Goal: Task Accomplishment & Management: Manage account settings

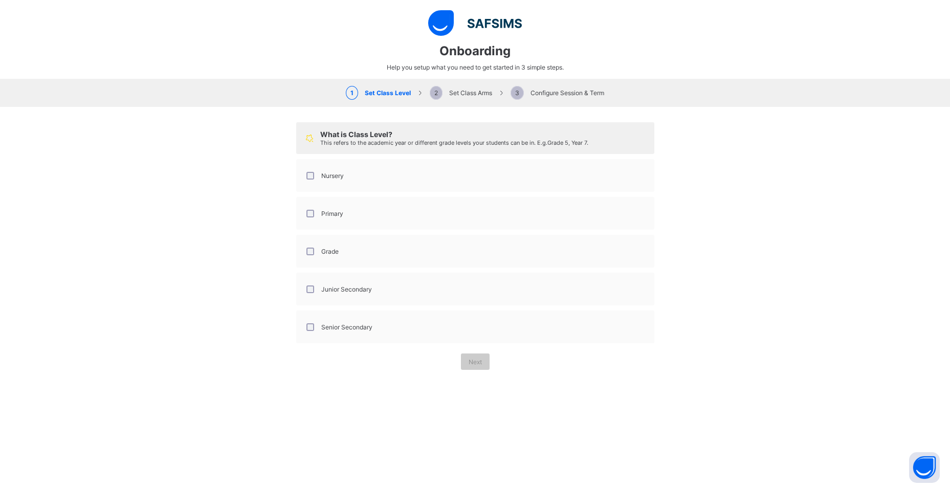
select select "**"
click at [439, 178] on div "Nursery" at bounding box center [475, 175] width 347 height 21
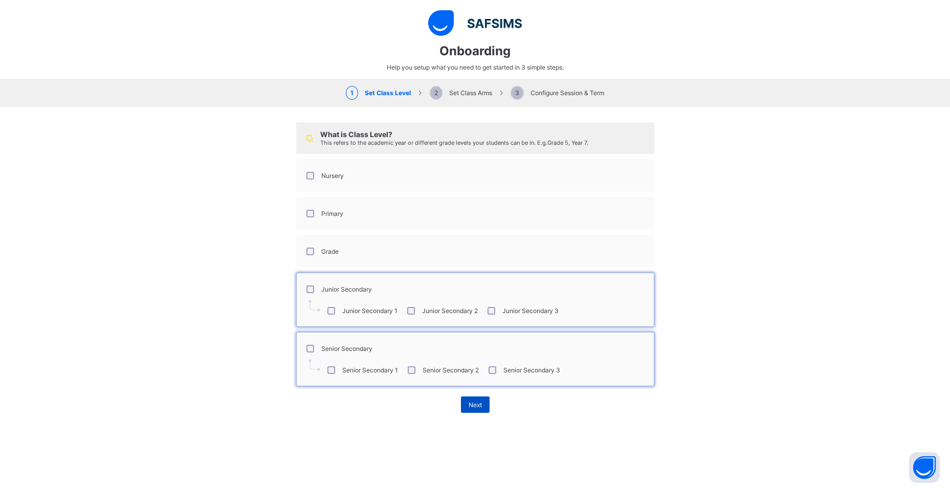
click at [469, 406] on span "Next" at bounding box center [475, 405] width 13 height 8
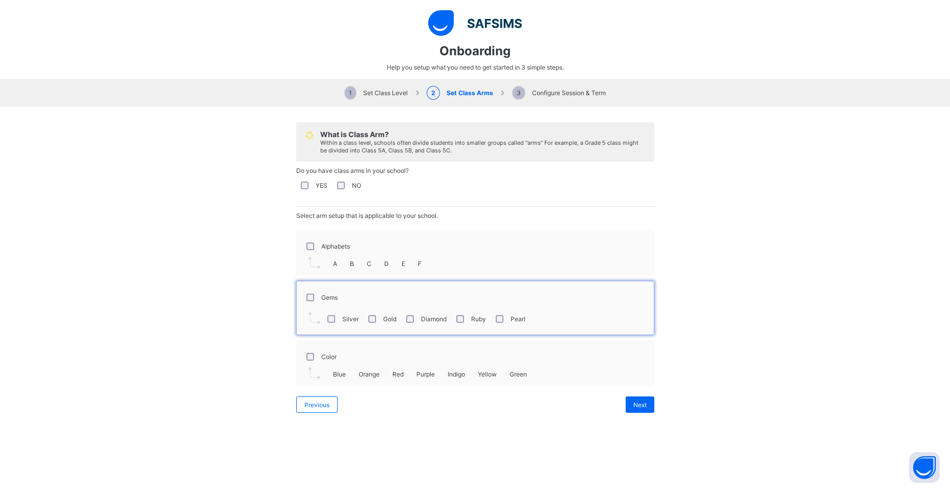
click at [332, 320] on div "Silver" at bounding box center [341, 319] width 33 height 8
click at [634, 402] on span "Next" at bounding box center [640, 405] width 13 height 8
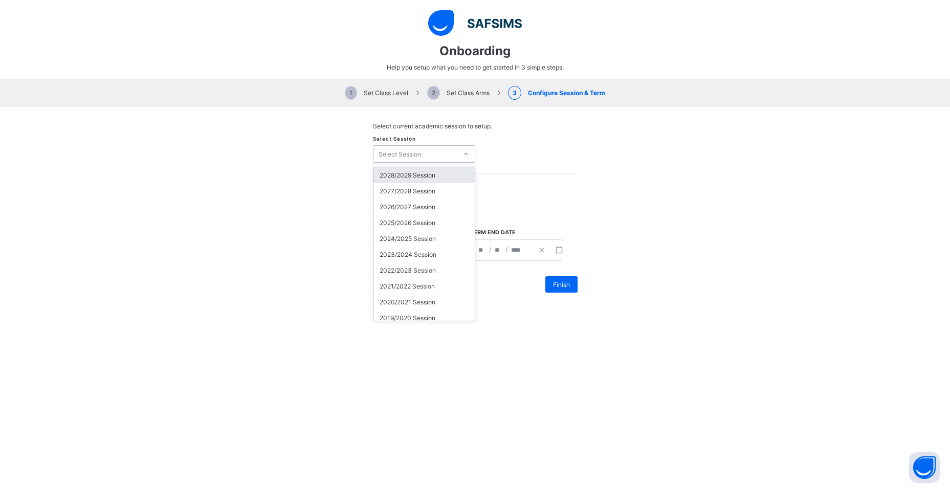
click at [451, 151] on div "Select Session" at bounding box center [416, 154] width 84 height 14
click at [425, 227] on div "2025/2026 Session" at bounding box center [424, 223] width 101 height 16
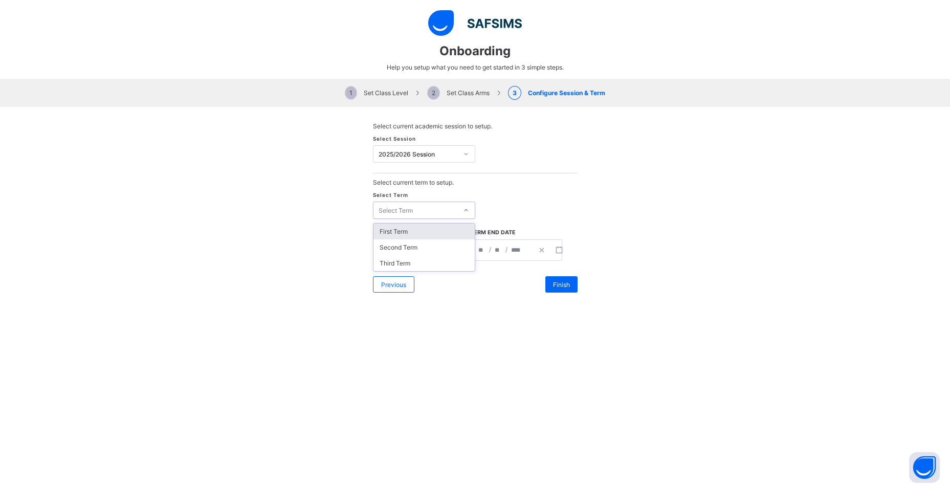
click at [432, 212] on div "Select Term" at bounding box center [416, 210] width 84 height 14
click at [423, 234] on div "First Term" at bounding box center [424, 232] width 101 height 16
click at [466, 96] on span "2 Set Class Arms" at bounding box center [458, 93] width 62 height 8
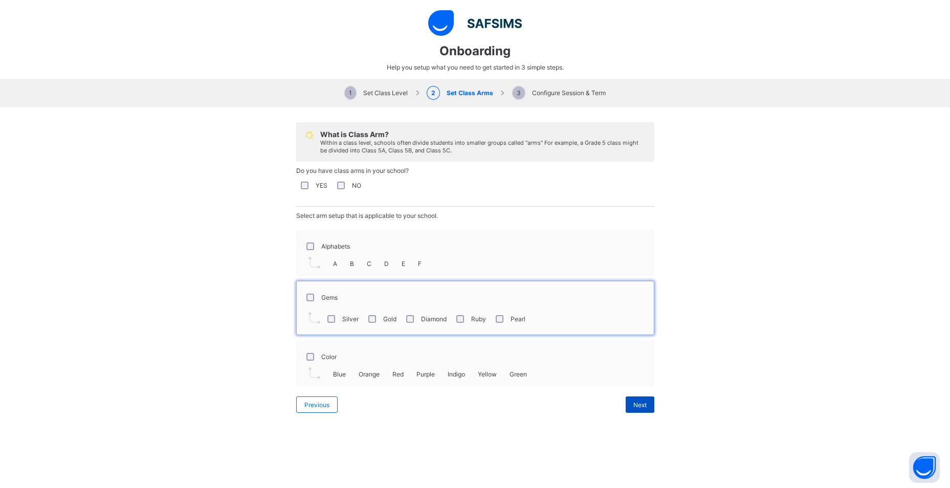
click at [640, 405] on span "Next" at bounding box center [640, 405] width 13 height 8
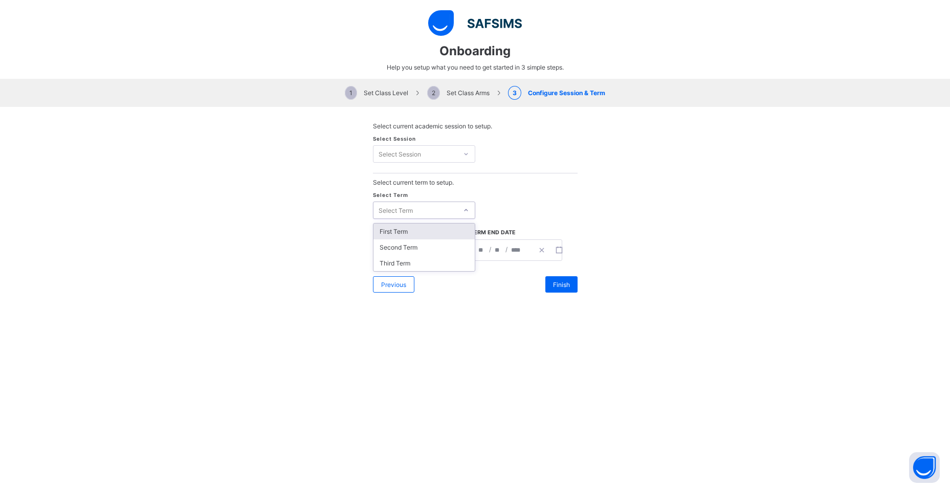
click at [463, 204] on div at bounding box center [466, 210] width 15 height 14
click at [445, 229] on div "First Term" at bounding box center [424, 232] width 101 height 16
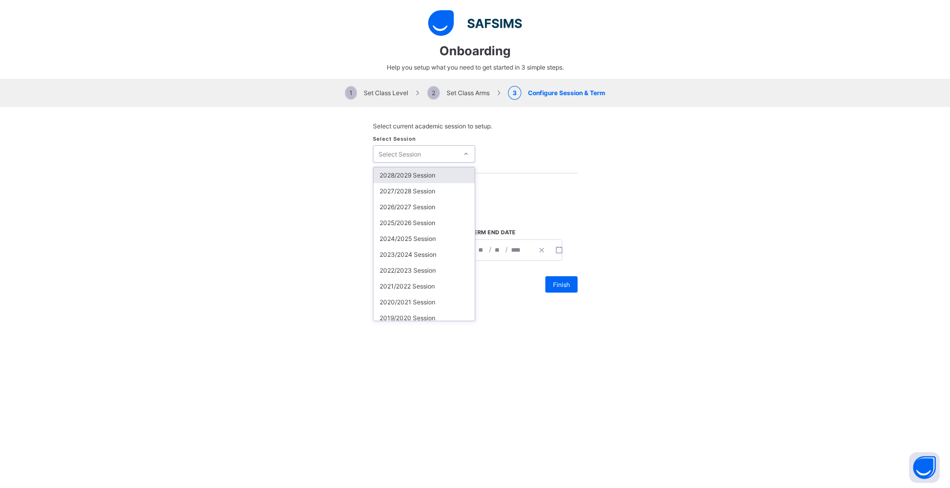
click at [442, 155] on div "Select Session" at bounding box center [416, 154] width 84 height 14
click at [430, 216] on div "2025/2026 Session" at bounding box center [424, 223] width 101 height 16
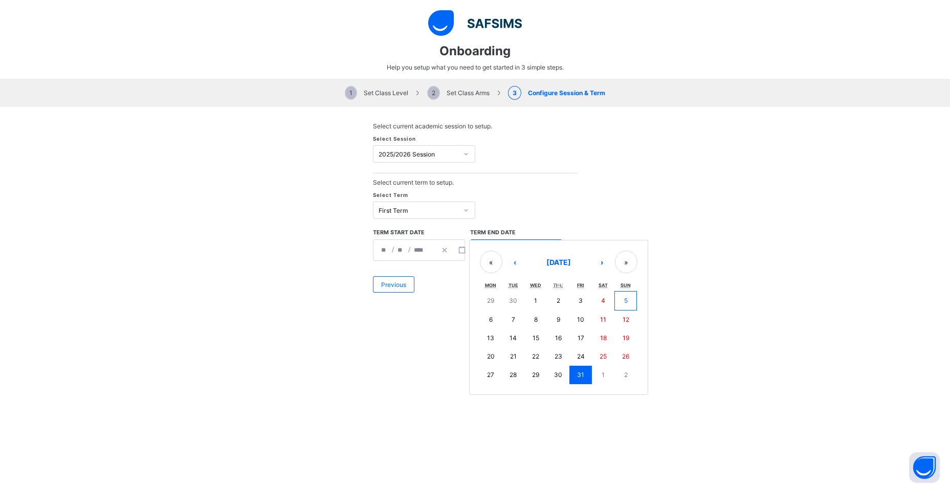
click at [492, 248] on div "**********" at bounding box center [516, 250] width 92 height 21
click at [605, 269] on button "›" at bounding box center [602, 262] width 23 height 23
click at [598, 270] on button "›" at bounding box center [602, 262] width 23 height 23
click at [534, 307] on button "3" at bounding box center [536, 300] width 23 height 18
type input "**********"
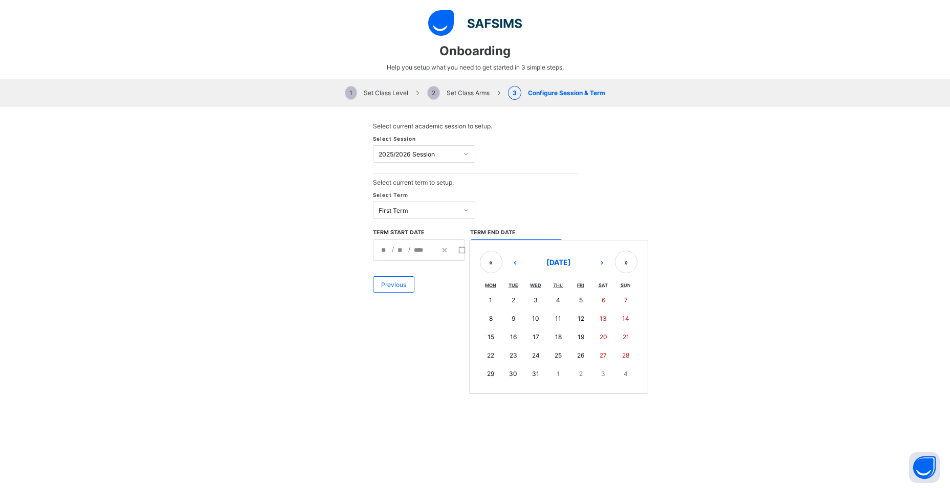
type input "**"
type input "*"
click at [570, 283] on div "Finish" at bounding box center [562, 284] width 32 height 16
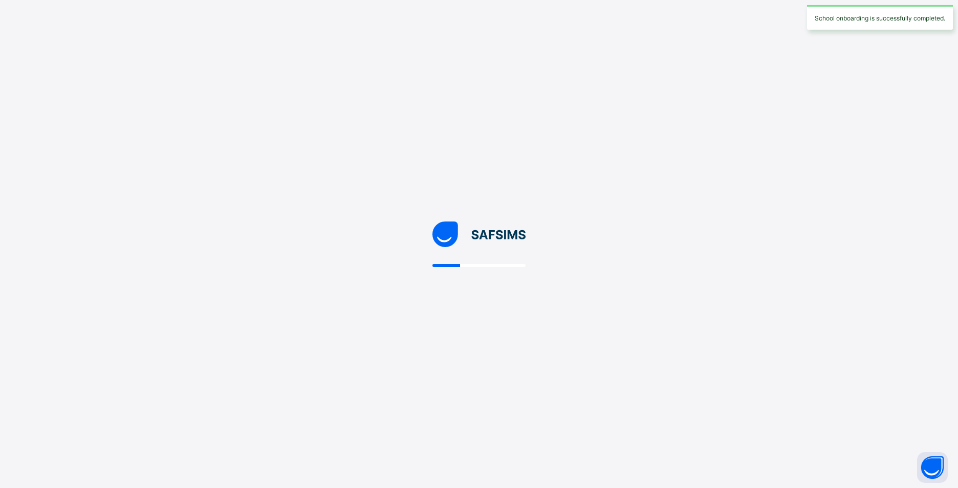
select select "**"
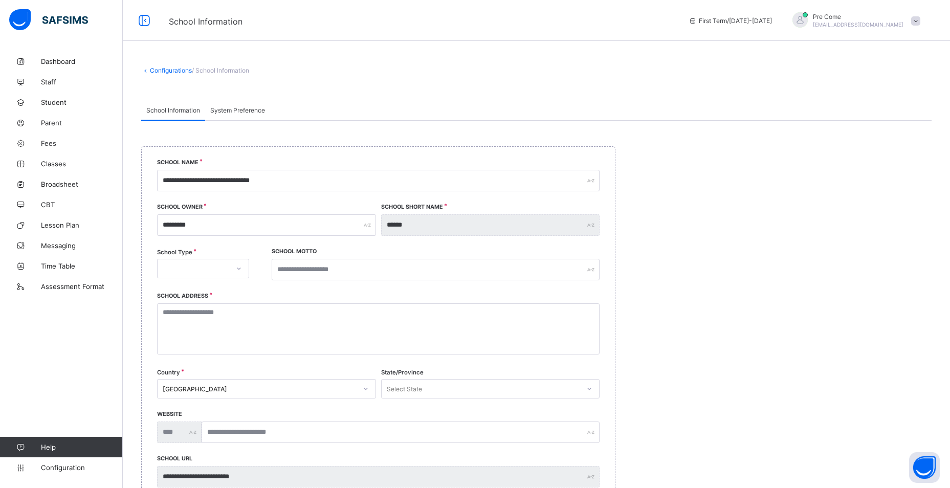
click at [892, 25] on span "[EMAIL_ADDRESS][DOMAIN_NAME]" at bounding box center [858, 24] width 91 height 6
click at [773, 62] on div "Configurations / School Information" at bounding box center [537, 75] width 828 height 49
click at [53, 84] on span "Staff" at bounding box center [82, 82] width 82 height 8
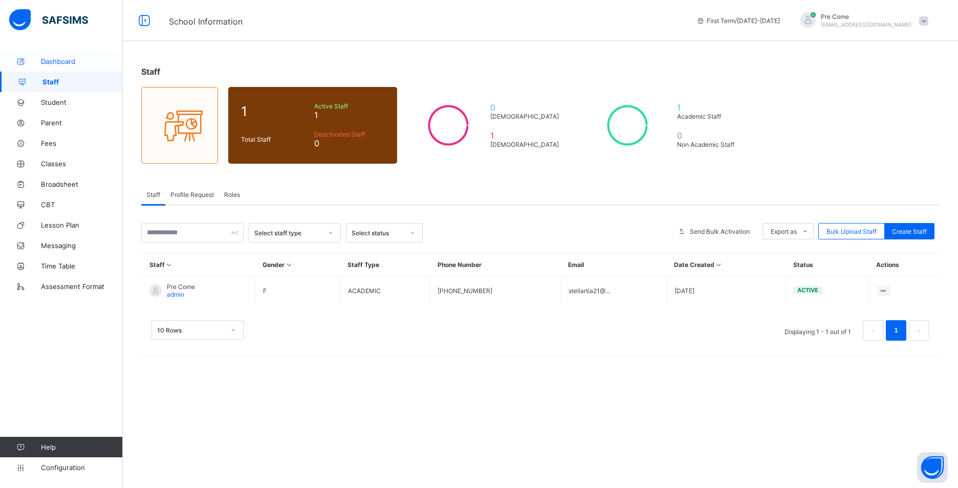
click at [91, 64] on span "Dashboard" at bounding box center [82, 61] width 82 height 8
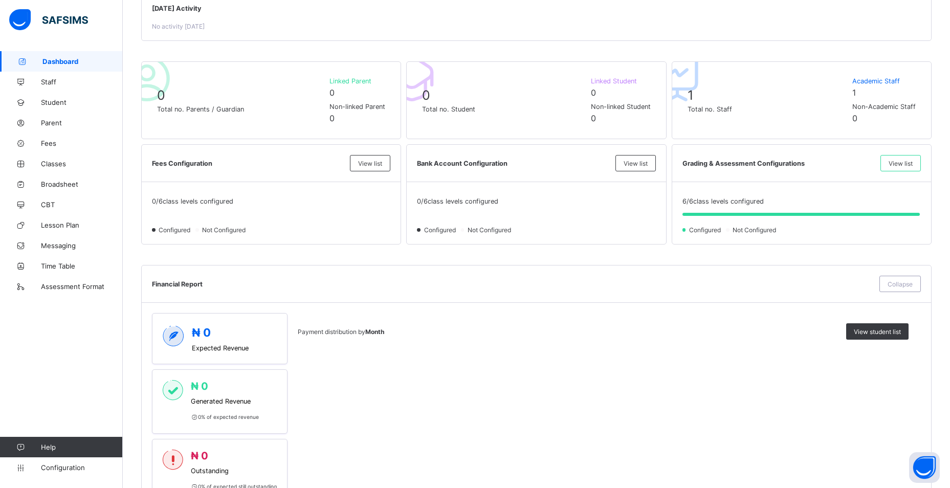
scroll to position [213, 0]
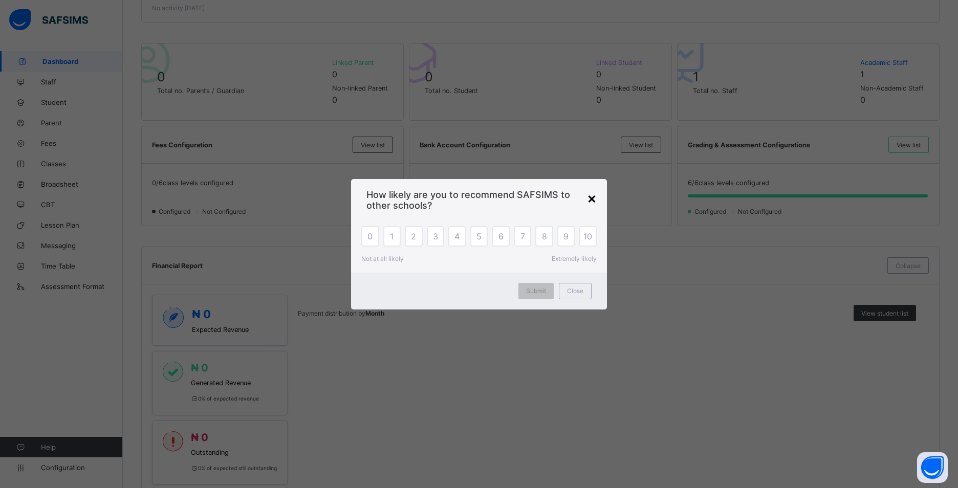
click at [590, 203] on div "×" at bounding box center [592, 197] width 10 height 17
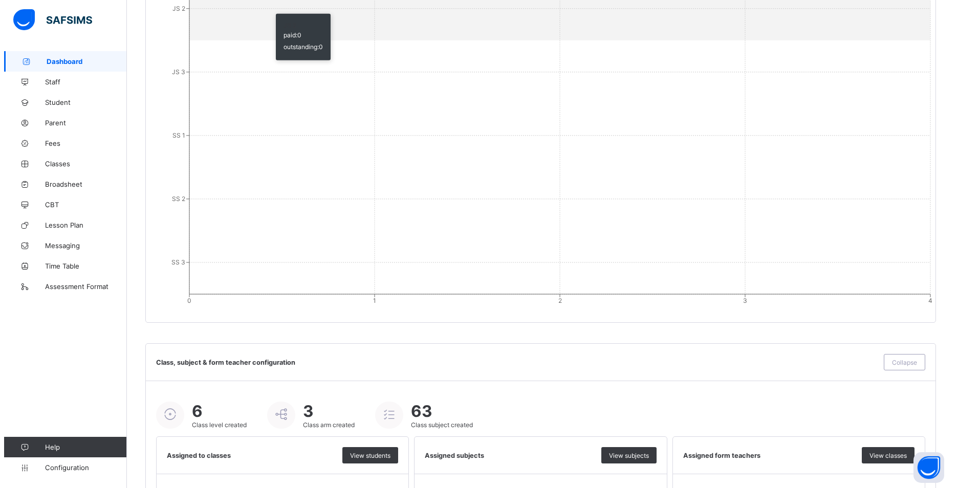
scroll to position [956, 0]
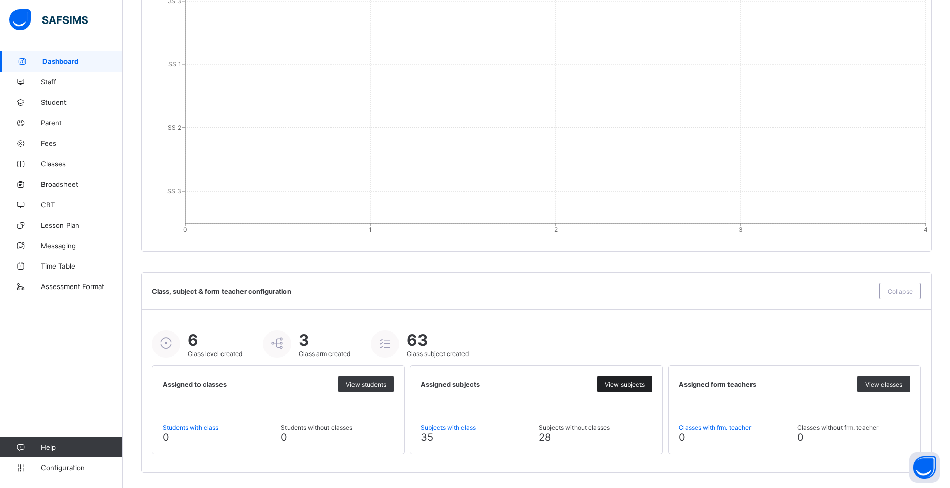
click at [614, 386] on span "View subjects" at bounding box center [625, 385] width 40 height 8
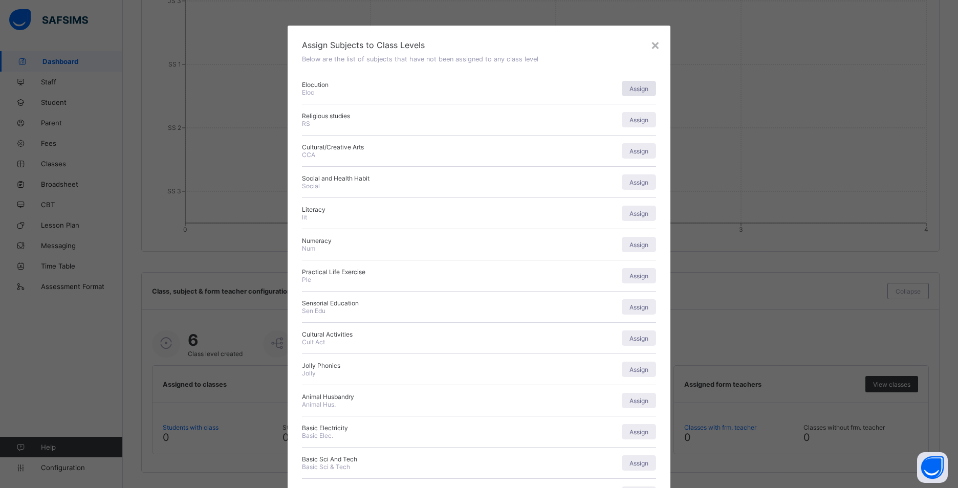
click at [636, 93] on div "Assign" at bounding box center [639, 88] width 34 height 15
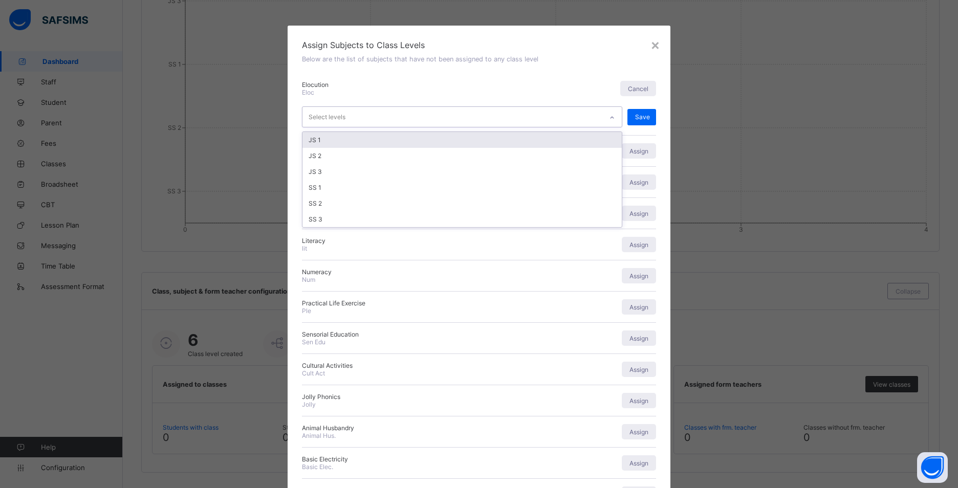
drag, startPoint x: 570, startPoint y: 119, endPoint x: 576, endPoint y: 96, distance: 23.8
click at [576, 96] on div "Elocution Eloc Cancel option JS 1 focused, 1 of 6. 6 results available. Use Up …" at bounding box center [479, 104] width 355 height 62
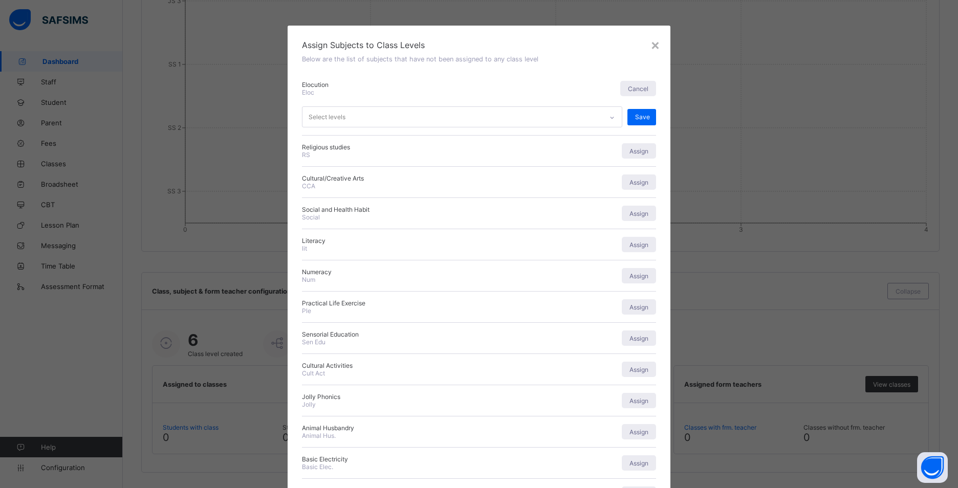
click at [576, 96] on div "Elocution Eloc Cancel Select levels Save" at bounding box center [479, 104] width 355 height 62
click at [633, 93] on div "Cancel" at bounding box center [638, 88] width 36 height 15
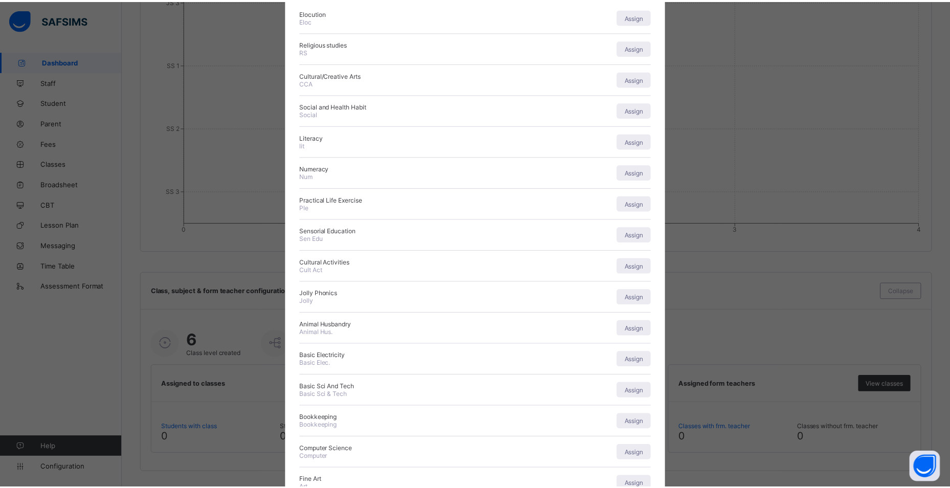
scroll to position [0, 0]
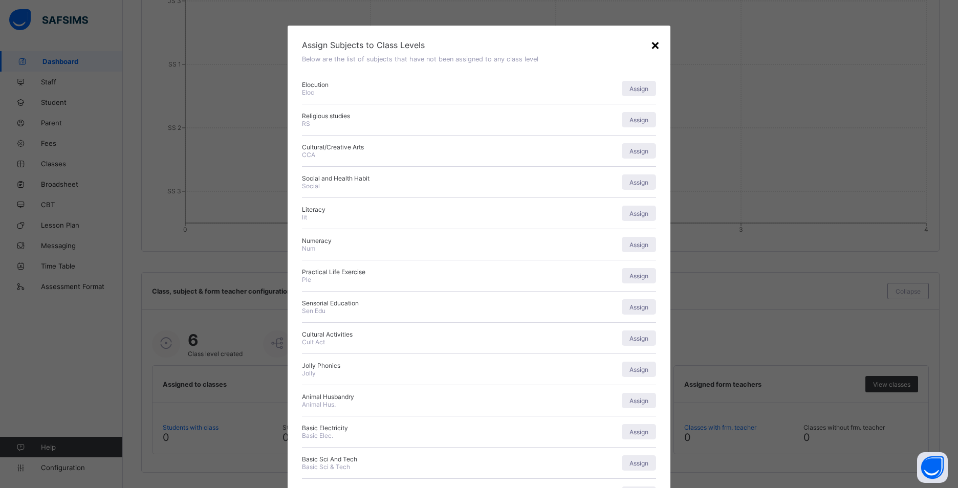
click at [655, 38] on div "×" at bounding box center [655, 44] width 10 height 17
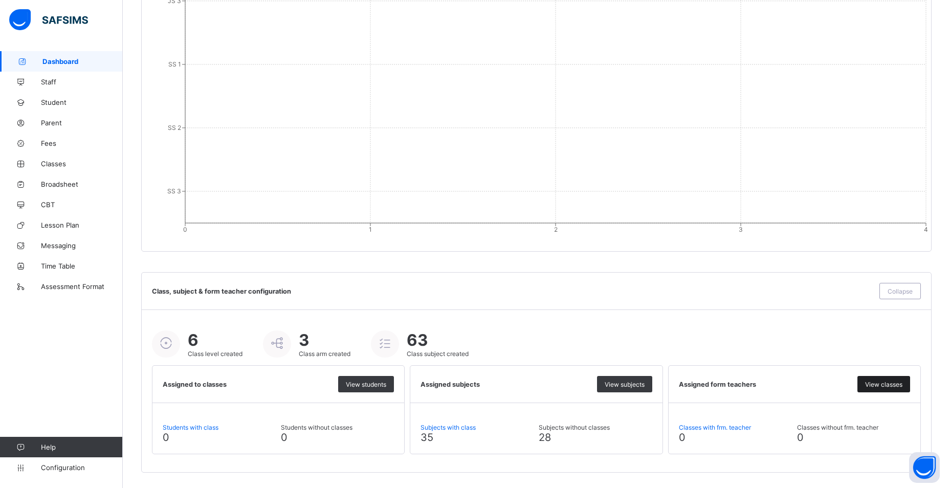
click at [877, 385] on span "View classes" at bounding box center [883, 385] width 37 height 8
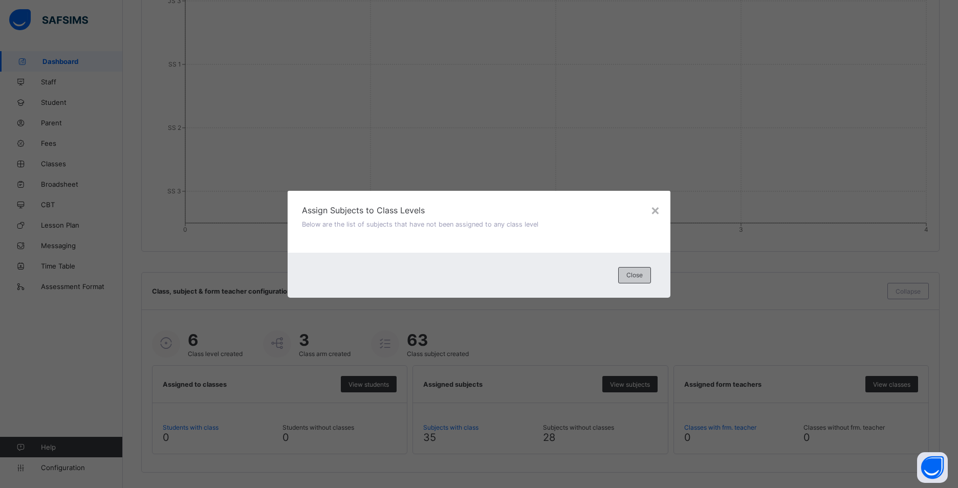
click at [642, 276] on span "Close" at bounding box center [634, 275] width 16 height 8
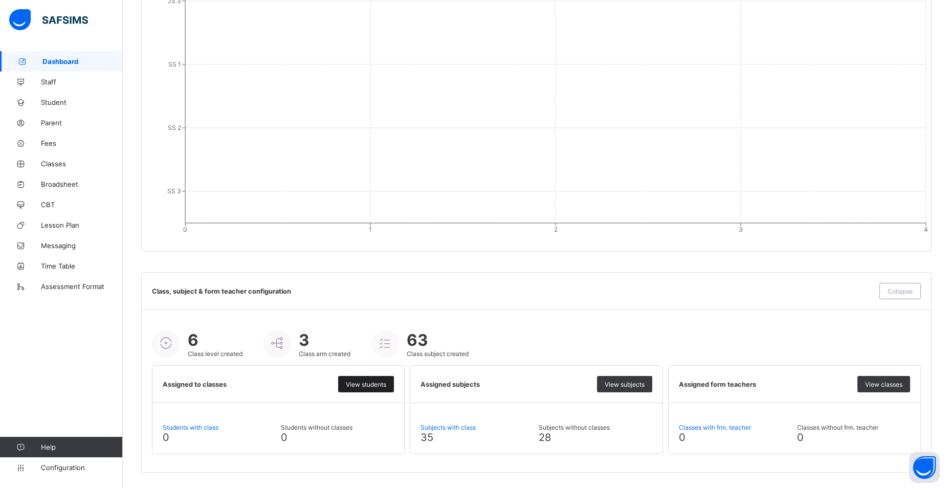
click at [386, 387] on span "View students" at bounding box center [366, 385] width 40 height 8
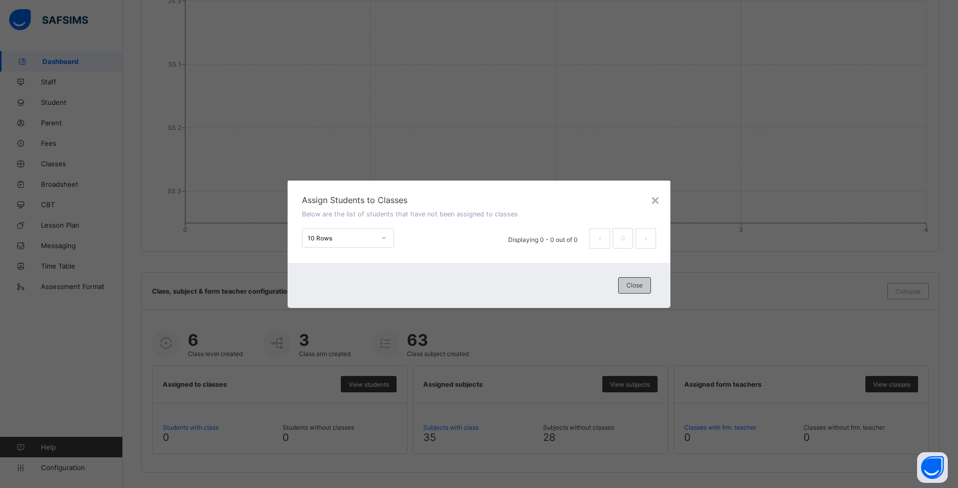
click at [628, 287] on span "Close" at bounding box center [634, 285] width 16 height 8
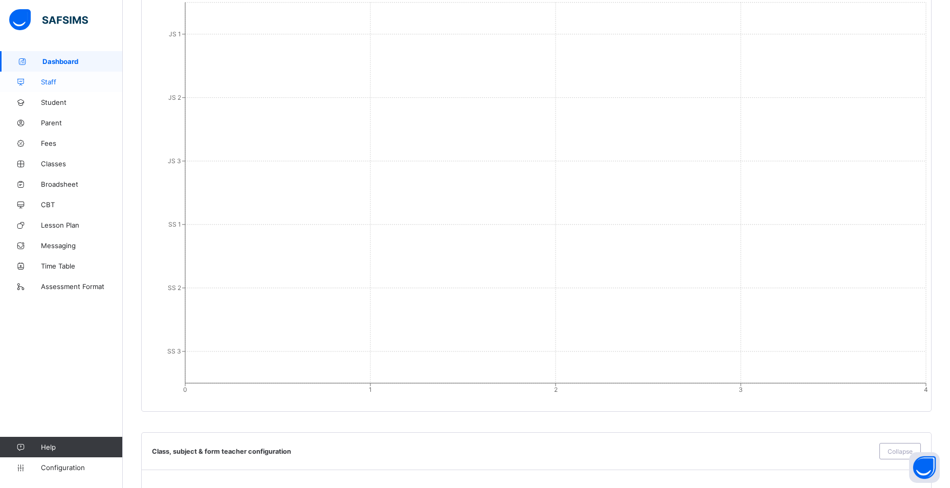
scroll to position [796, 0]
click at [86, 91] on link "Staff" at bounding box center [61, 82] width 123 height 20
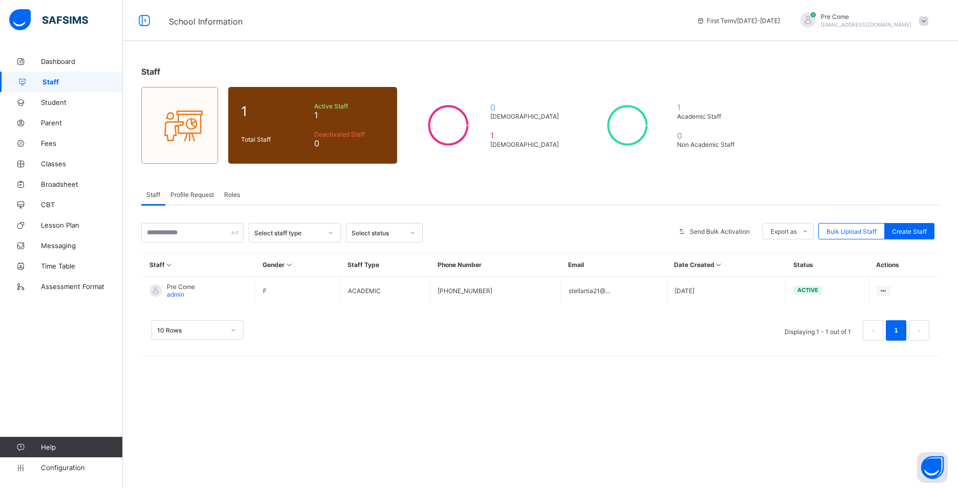
click at [204, 195] on span "Profile Request" at bounding box center [191, 195] width 43 height 8
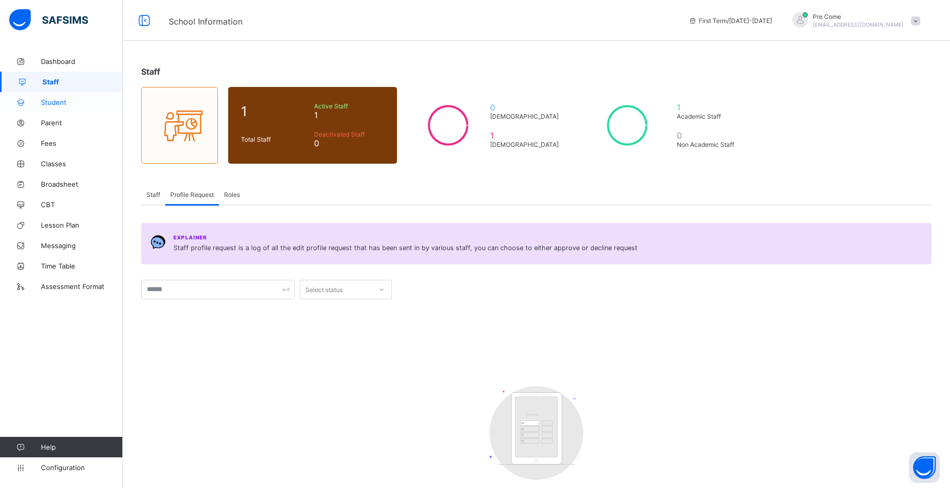
click at [56, 98] on span "Student" at bounding box center [82, 102] width 82 height 8
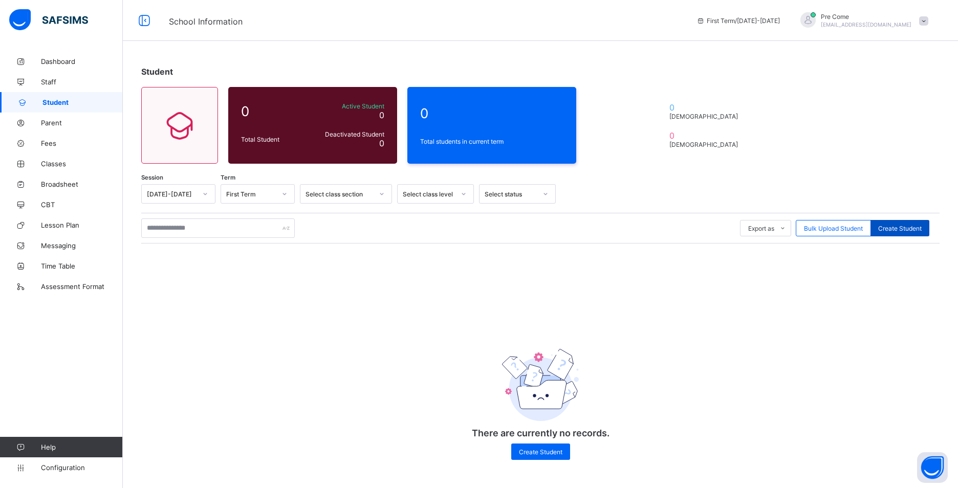
click at [919, 231] on span "Create Student" at bounding box center [899, 229] width 43 height 8
select select "**"
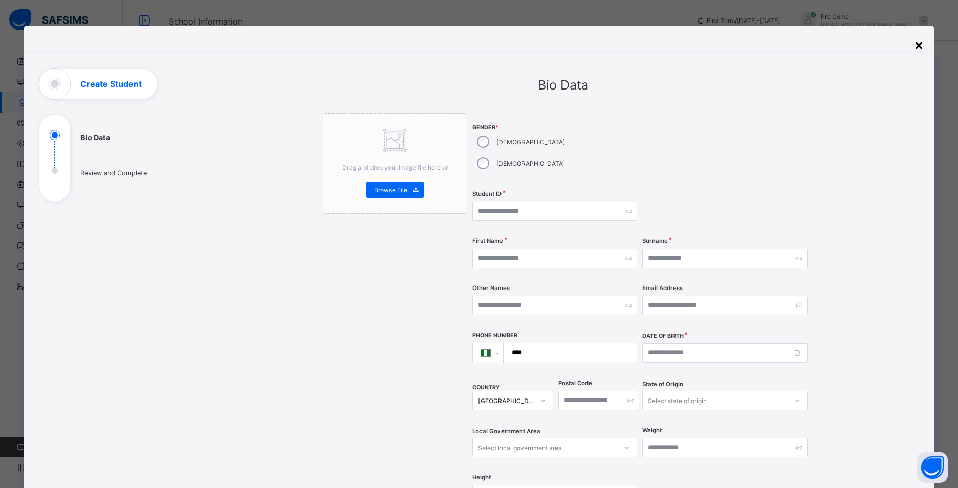
click at [916, 47] on div "×" at bounding box center [919, 44] width 10 height 17
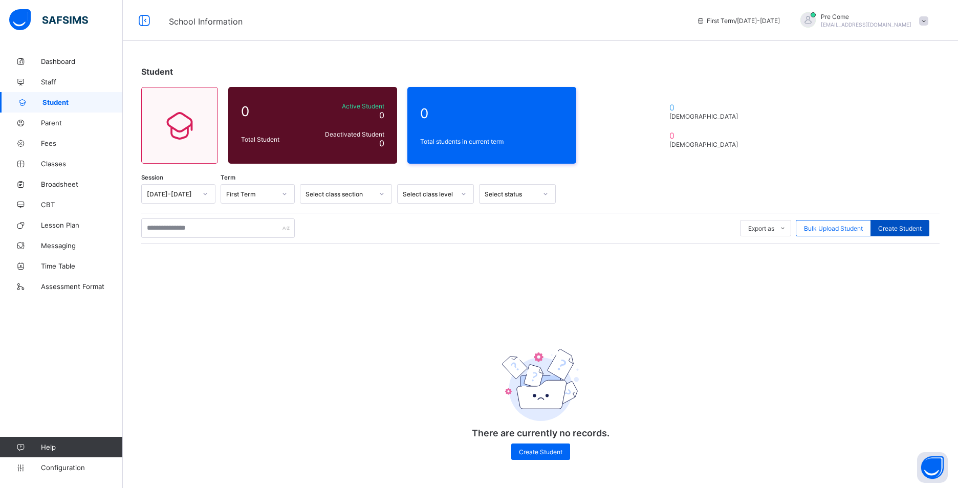
click at [905, 225] on span "Create Student" at bounding box center [899, 229] width 43 height 8
select select "**"
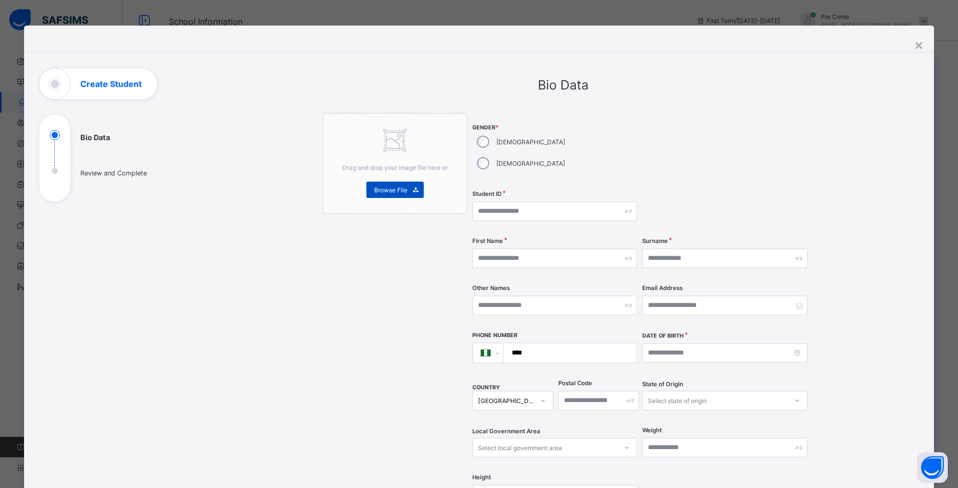
click at [390, 186] on span "Browse File" at bounding box center [390, 190] width 33 height 8
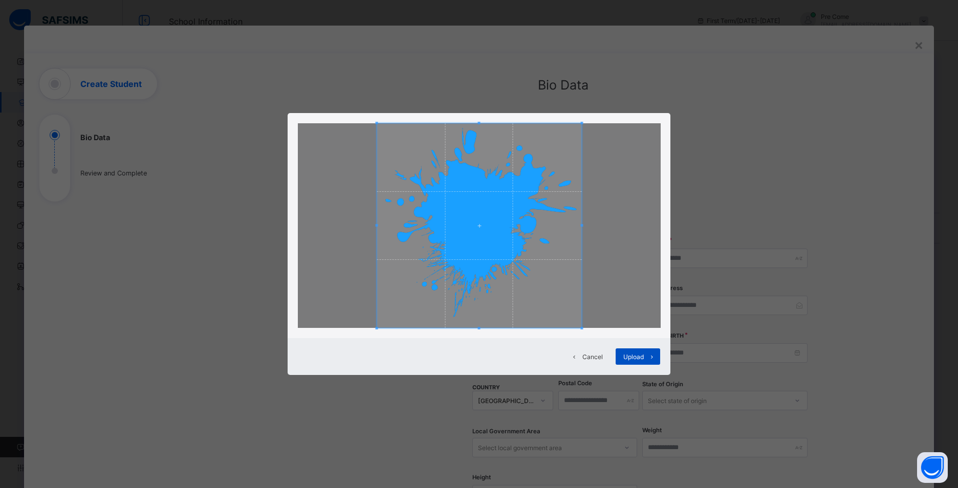
click at [627, 351] on div "Upload" at bounding box center [638, 357] width 45 height 16
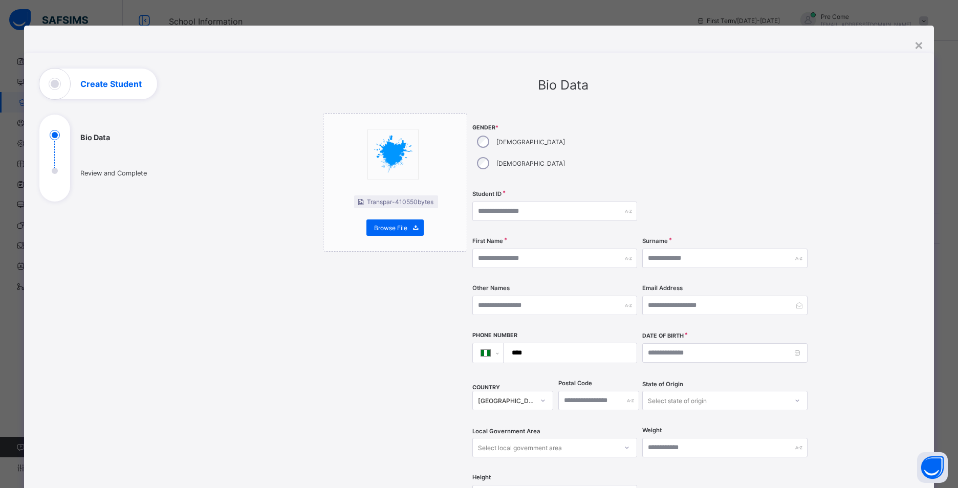
click at [493, 144] on div "[DEMOGRAPHIC_DATA]" at bounding box center [519, 141] width 95 height 21
click at [530, 202] on input "text" at bounding box center [554, 211] width 165 height 19
type input "*"
type input "********"
click at [525, 249] on input "text" at bounding box center [554, 258] width 165 height 19
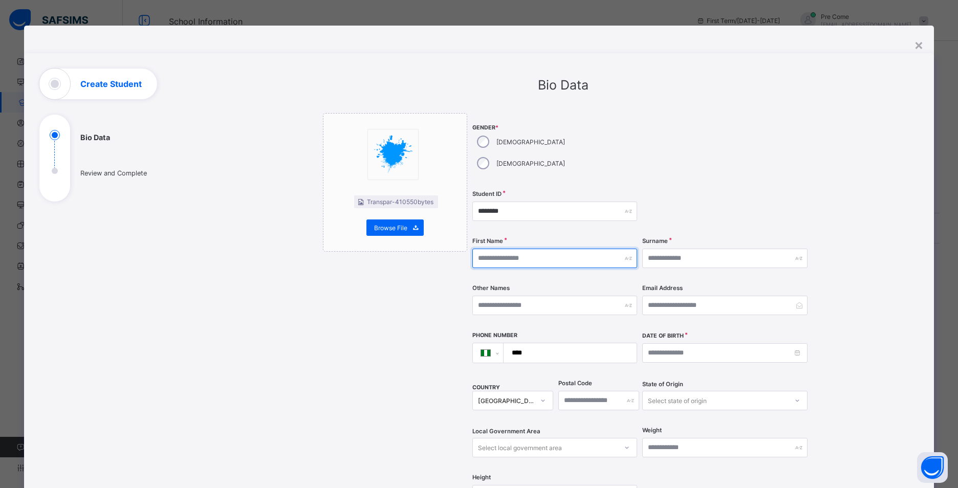
type input "***"
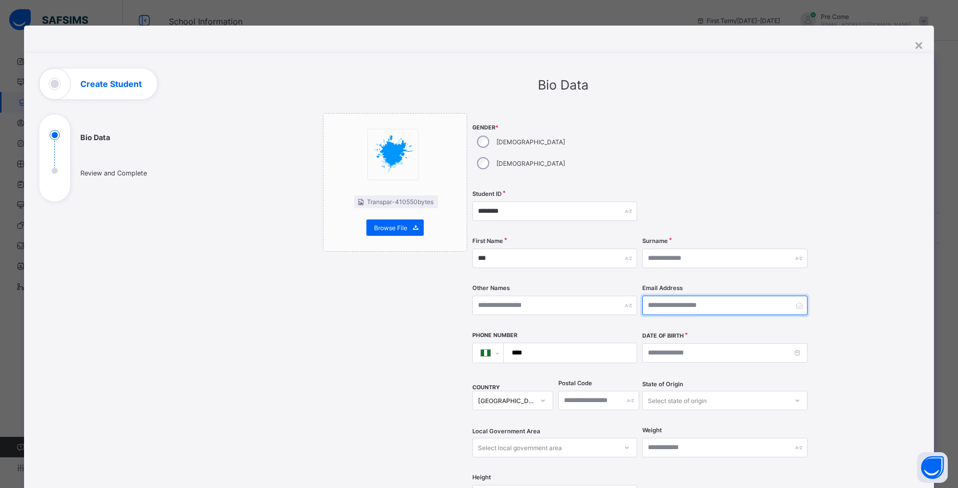
type input "**********"
type textarea "**********"
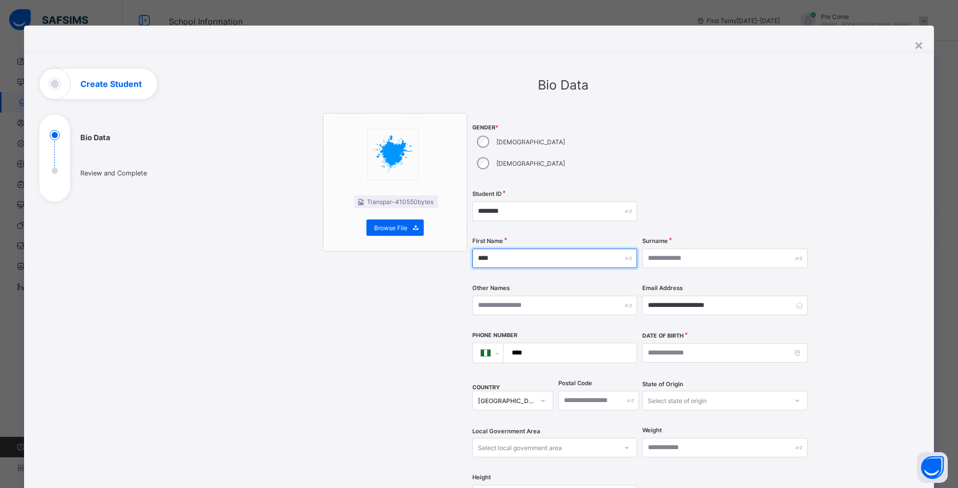
type input "****"
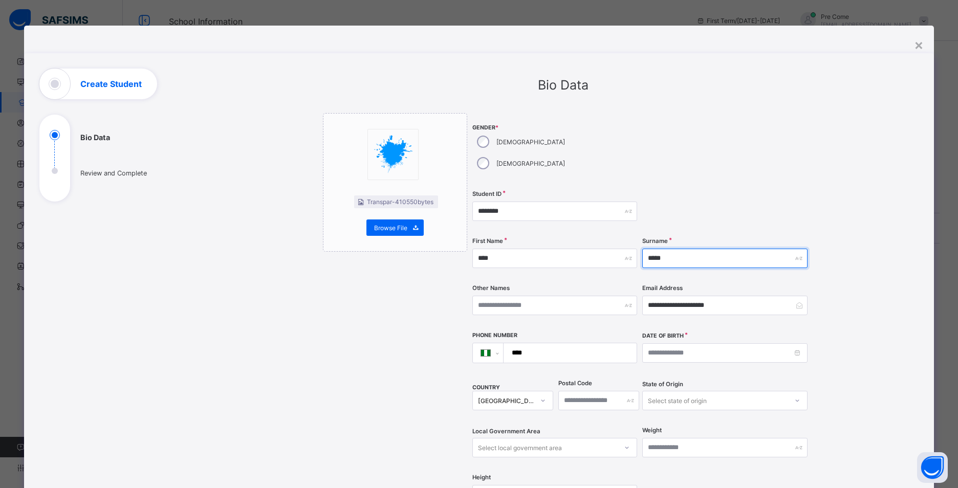
type input "*****"
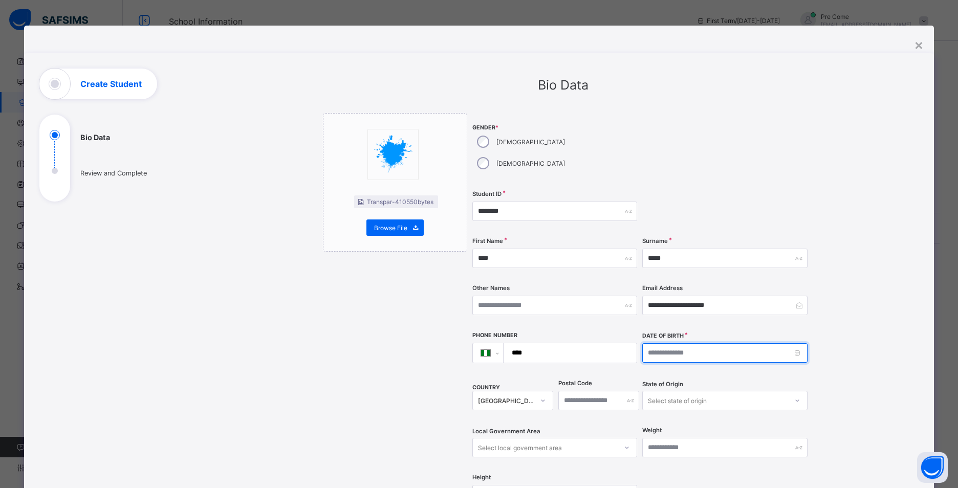
click at [795, 343] on input at bounding box center [724, 352] width 165 height 19
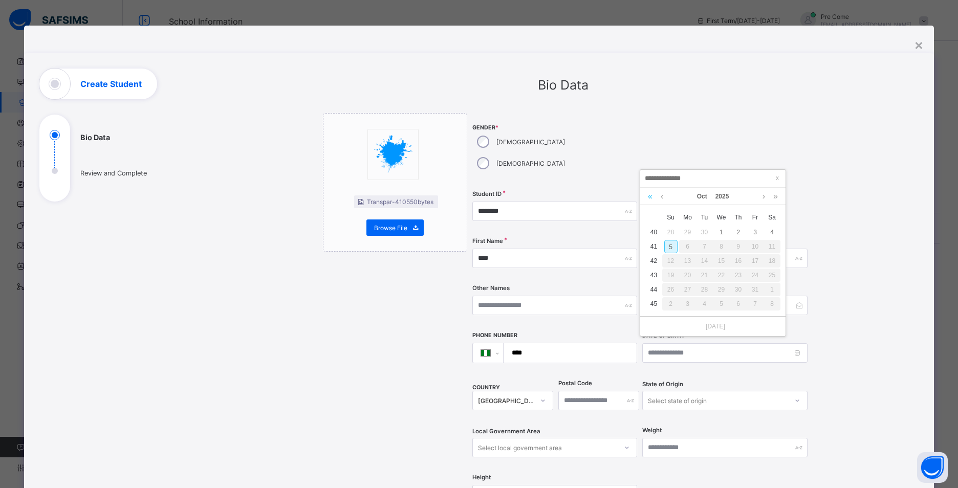
click at [654, 197] on link at bounding box center [650, 196] width 10 height 17
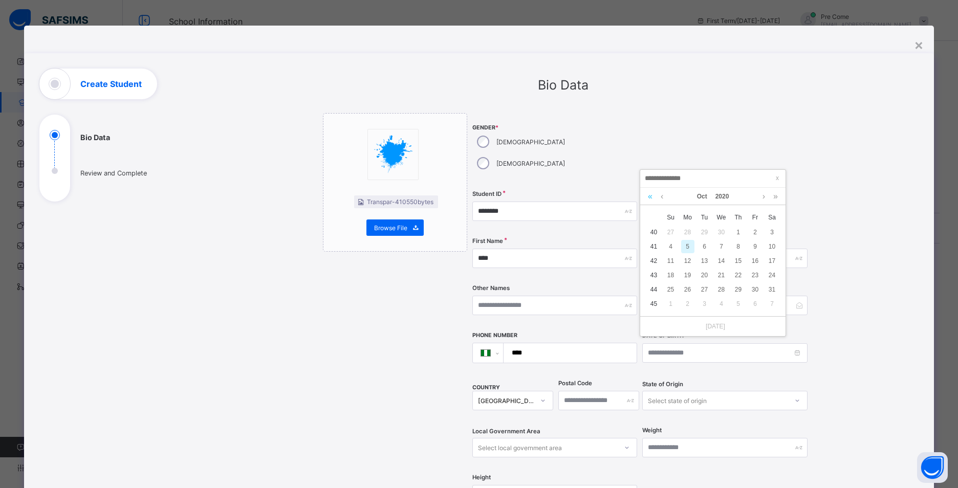
click at [654, 197] on link at bounding box center [650, 196] width 10 height 17
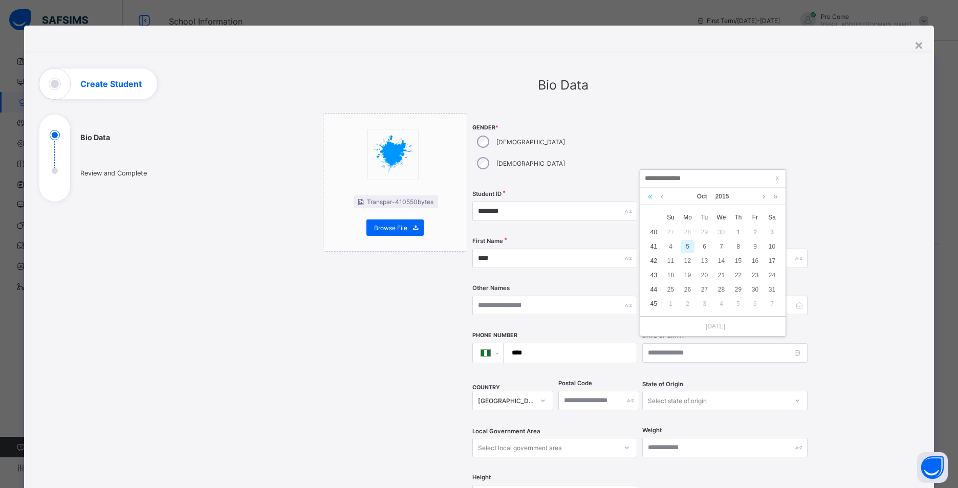
click at [654, 197] on link at bounding box center [650, 196] width 10 height 17
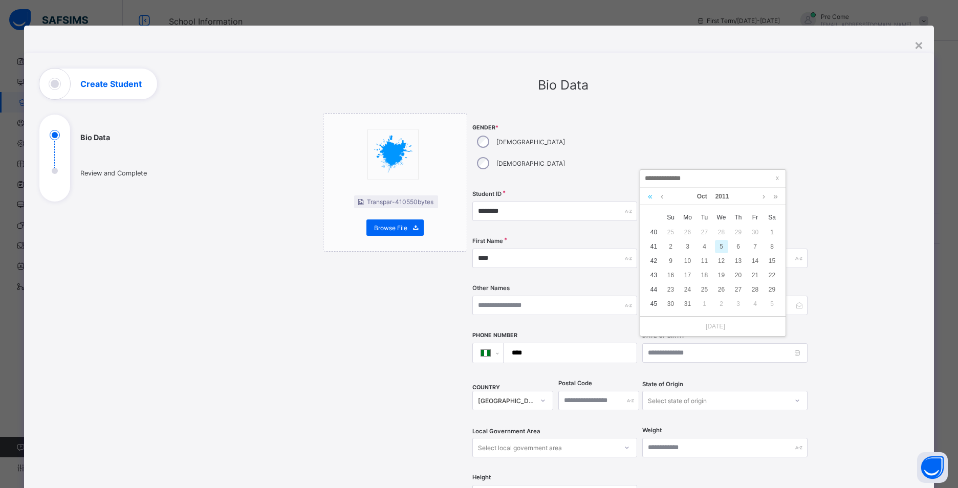
click at [654, 197] on link at bounding box center [650, 196] width 10 height 17
click at [649, 200] on link at bounding box center [650, 196] width 10 height 17
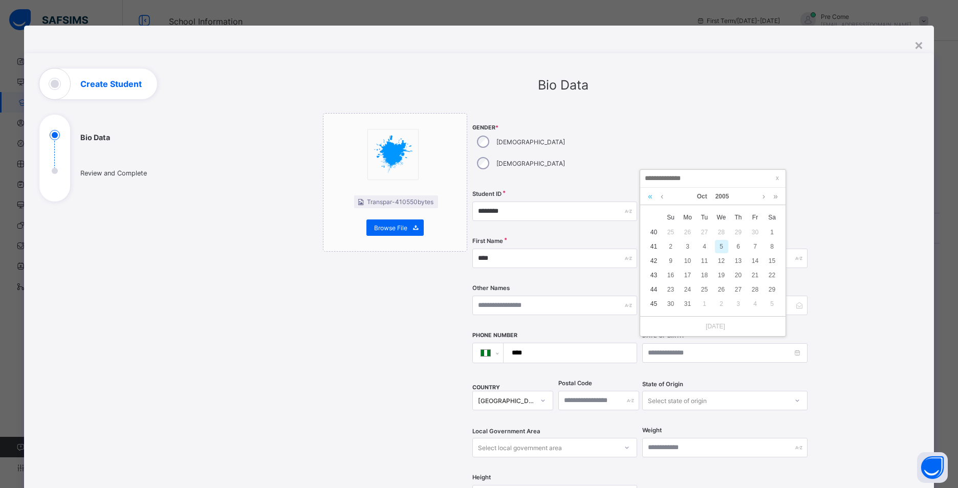
click at [649, 200] on link at bounding box center [650, 196] width 10 height 17
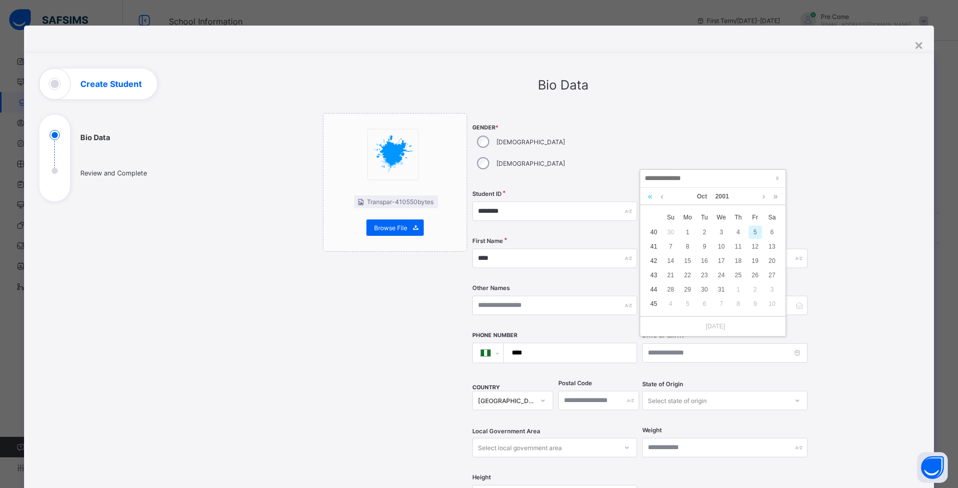
click at [649, 200] on link at bounding box center [650, 196] width 10 height 17
click at [764, 194] on link at bounding box center [764, 196] width 8 height 17
drag, startPoint x: 764, startPoint y: 194, endPoint x: 769, endPoint y: 198, distance: 6.2
click at [769, 198] on div "Nov 1998" at bounding box center [712, 196] width 135 height 17
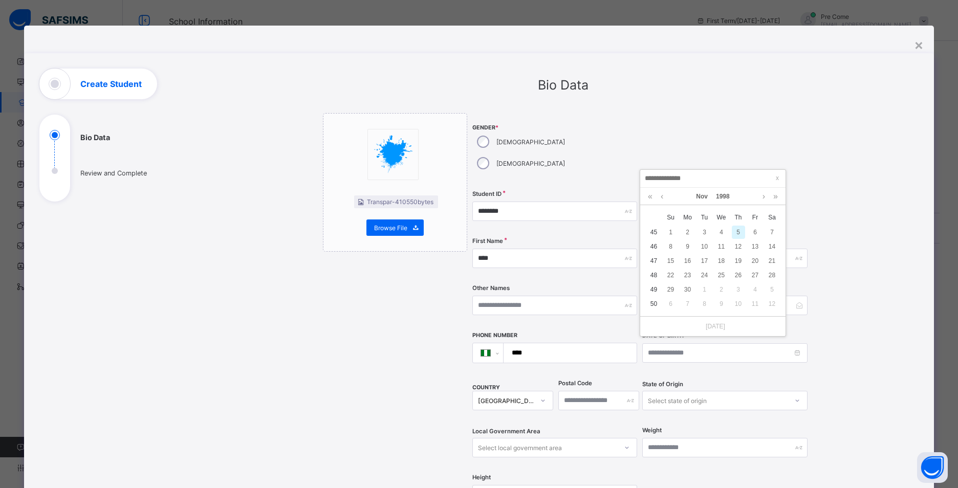
click at [770, 198] on div "Nov 1998" at bounding box center [712, 196] width 135 height 17
click at [777, 199] on link at bounding box center [776, 196] width 10 height 17
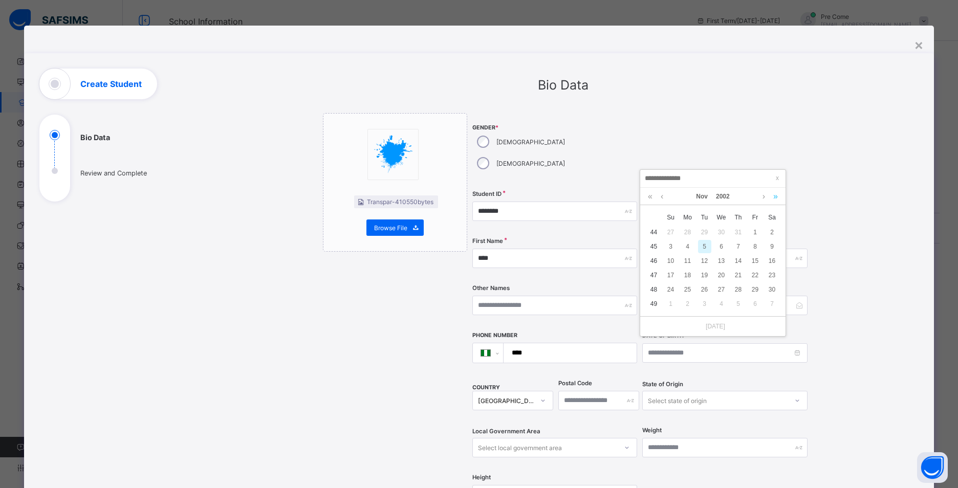
click at [777, 199] on link at bounding box center [776, 196] width 10 height 17
click at [775, 200] on link at bounding box center [776, 196] width 10 height 17
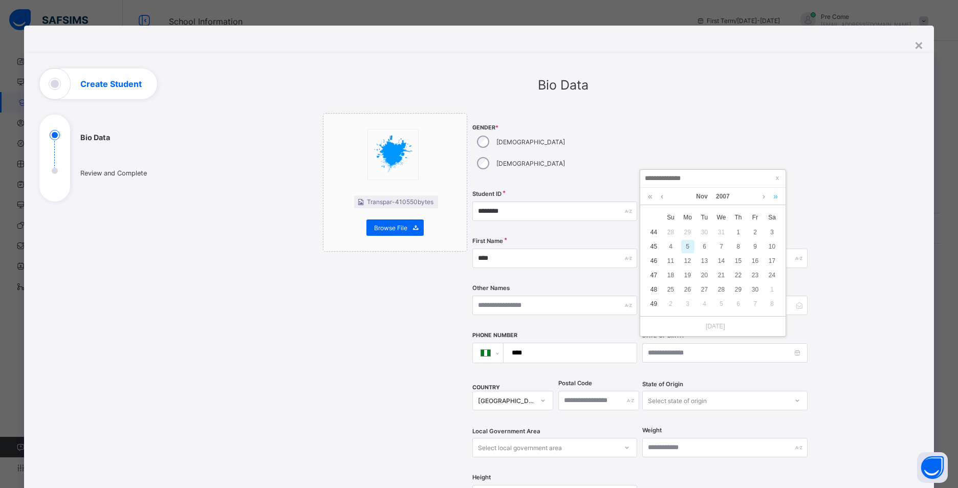
click at [775, 200] on link at bounding box center [776, 196] width 10 height 17
click at [758, 236] on div "5" at bounding box center [755, 232] width 13 height 13
type input "**********"
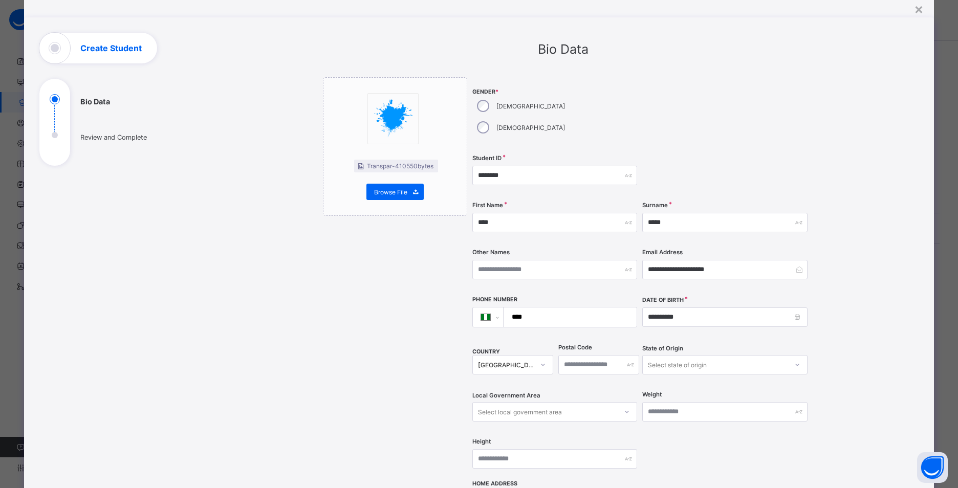
scroll to position [37, 0]
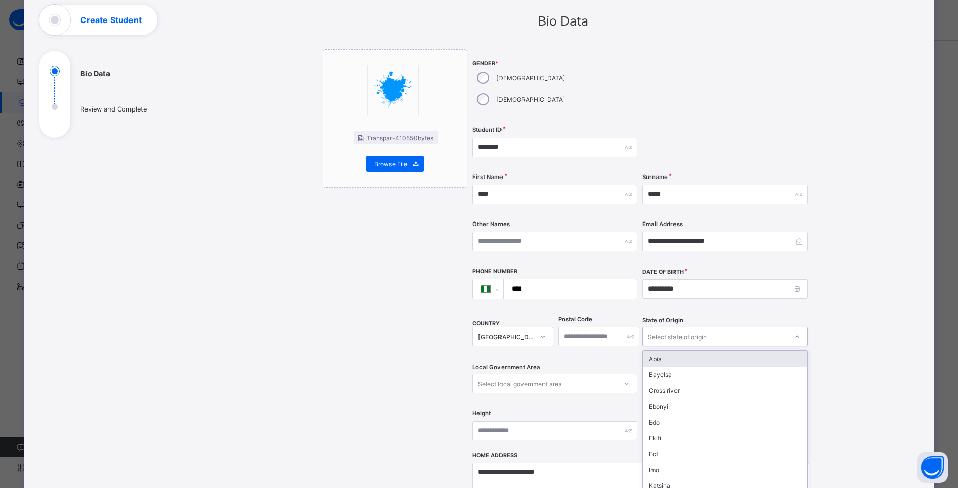
click at [702, 343] on div "option Abia focused, 1 of 37. 37 results available. Use Up and Down to choose o…" at bounding box center [724, 336] width 165 height 19
click at [693, 399] on div "Ebonyi" at bounding box center [725, 407] width 164 height 16
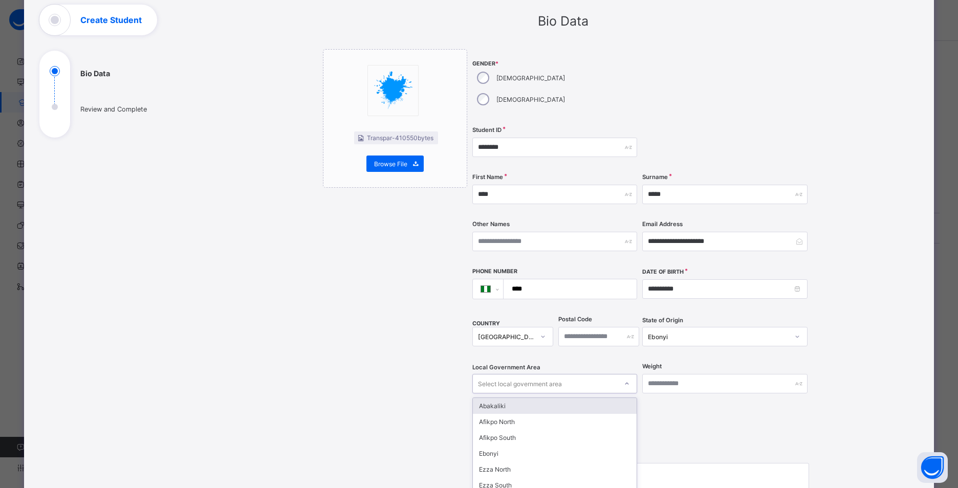
scroll to position [111, 0]
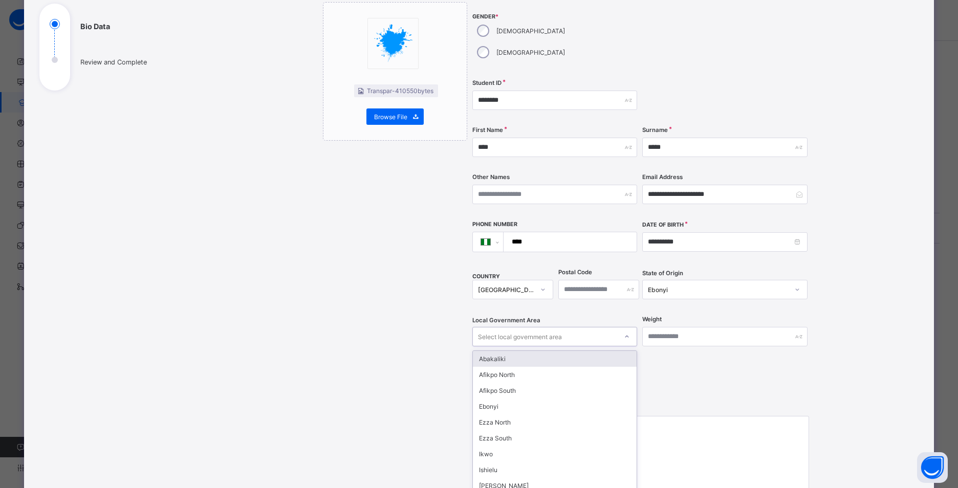
click at [618, 346] on div "option Abakaliki focused, 1 of 13. 13 results available. Use Up and Down to cho…" at bounding box center [554, 336] width 165 height 19
click at [592, 430] on div "Ezza South" at bounding box center [555, 438] width 164 height 16
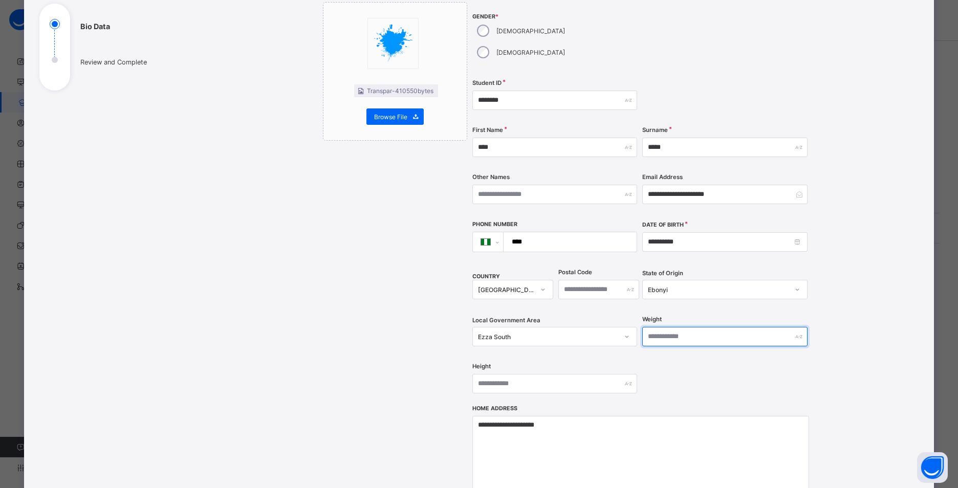
click at [674, 327] on input "text" at bounding box center [724, 336] width 165 height 19
type input "**"
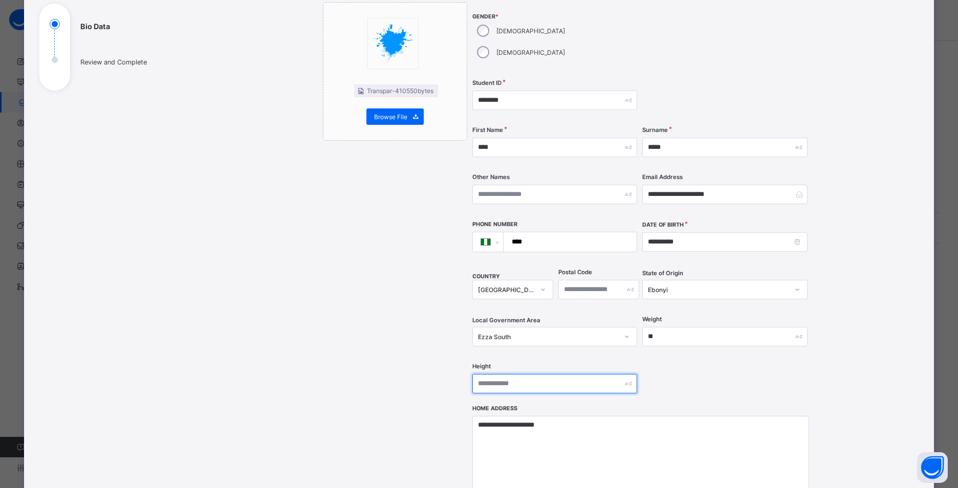
click at [560, 374] on input "text" at bounding box center [554, 383] width 165 height 19
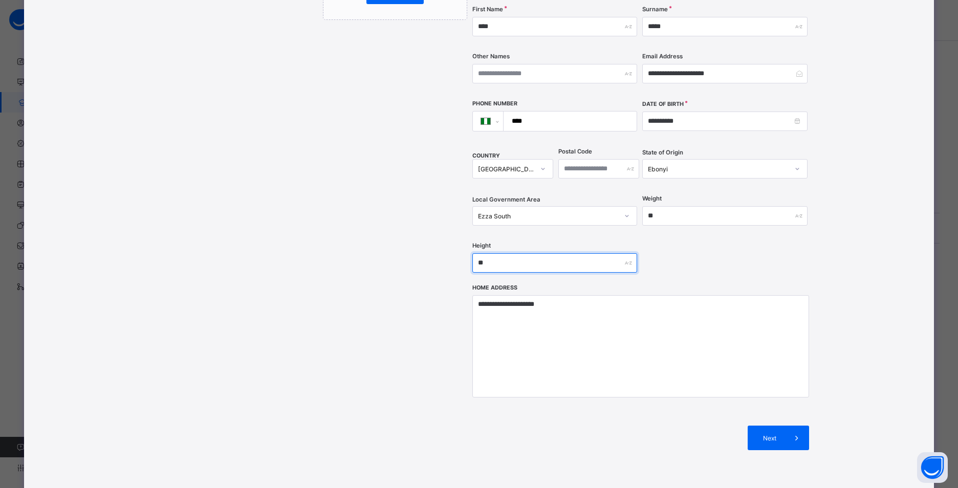
scroll to position [243, 0]
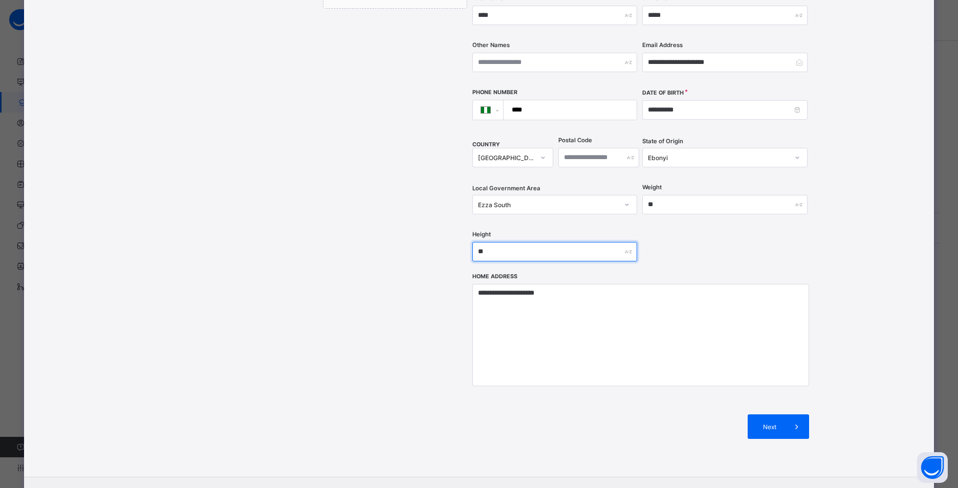
type input "**"
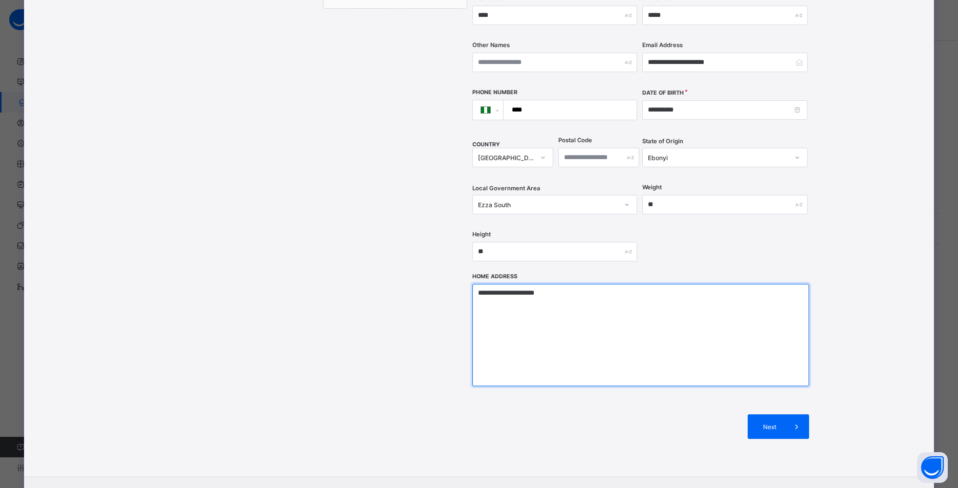
click at [603, 335] on textarea "**********" at bounding box center [640, 335] width 337 height 102
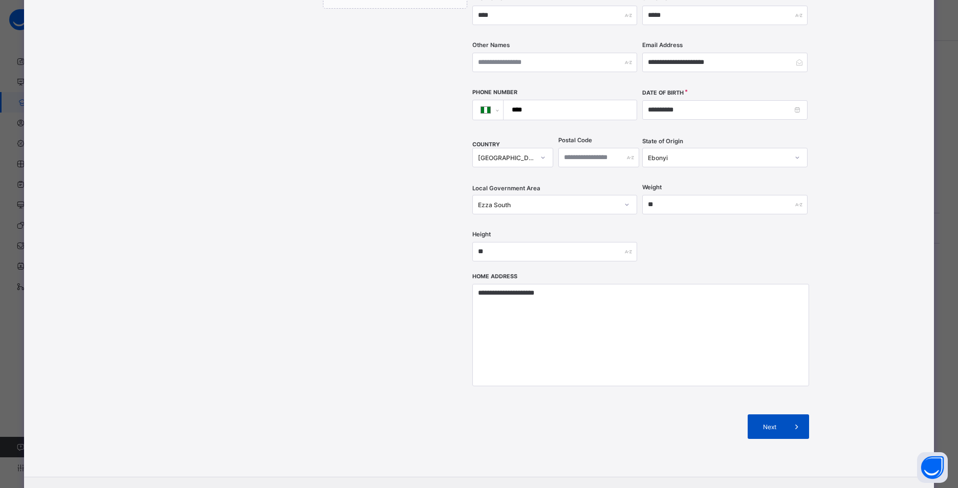
click at [748, 415] on div "Next" at bounding box center [778, 427] width 61 height 25
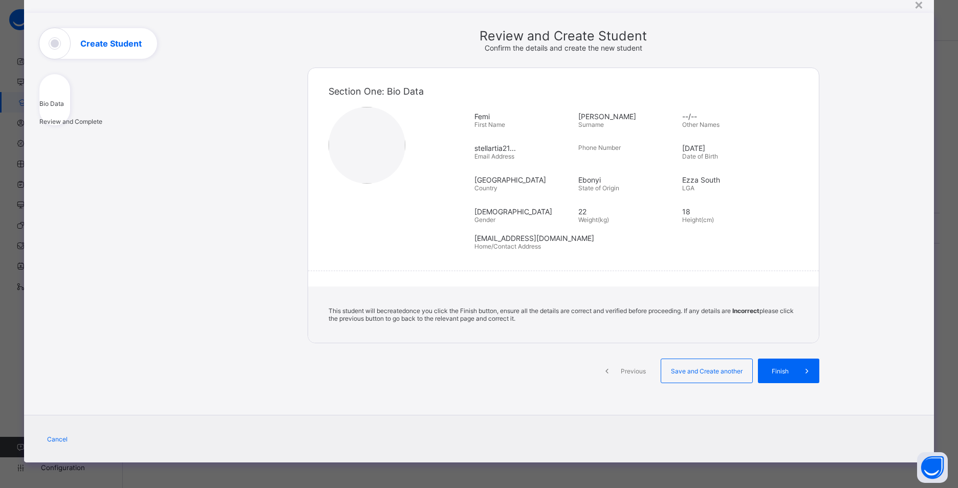
click at [362, 153] on img at bounding box center [367, 145] width 77 height 77
click at [778, 369] on span "Finish" at bounding box center [780, 371] width 29 height 8
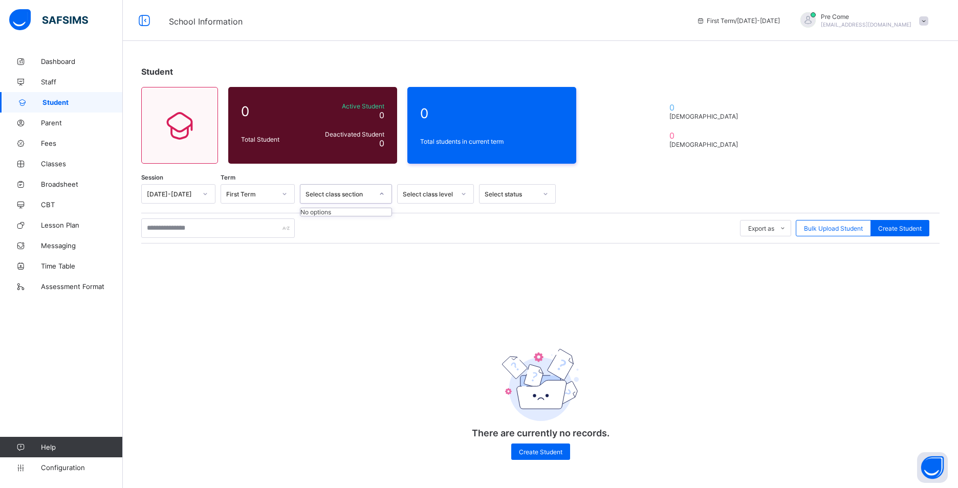
click at [350, 196] on div "Select class section" at bounding box center [340, 194] width 68 height 8
drag, startPoint x: 350, startPoint y: 196, endPoint x: 440, endPoint y: 199, distance: 90.1
click at [440, 199] on div "Session 2025-2026 Term First Term 0 results available. Select is focused ,type …" at bounding box center [540, 193] width 798 height 19
click at [440, 199] on div "Select class level" at bounding box center [426, 194] width 56 height 14
drag, startPoint x: 440, startPoint y: 199, endPoint x: 519, endPoint y: 209, distance: 80.5
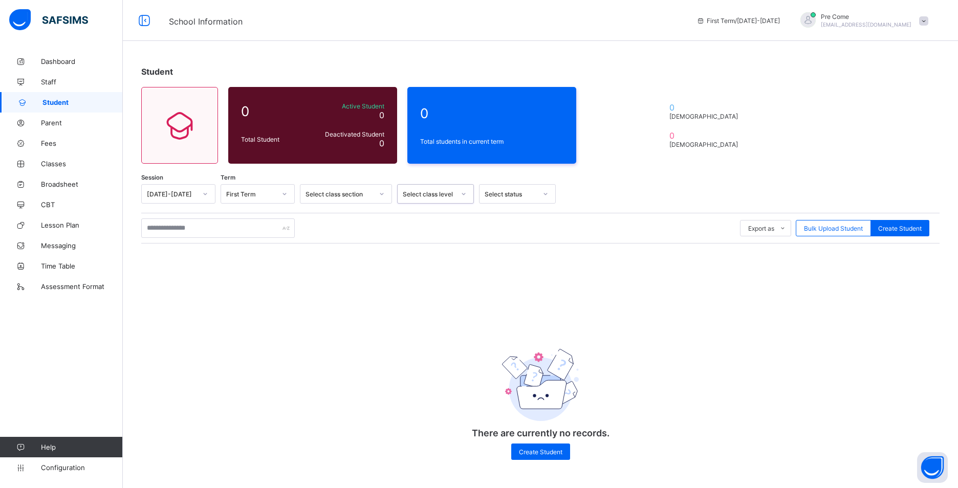
click at [519, 209] on div "Session 2025-2026 Term First Term Select class section 0 results available. Sel…" at bounding box center [540, 327] width 798 height 286
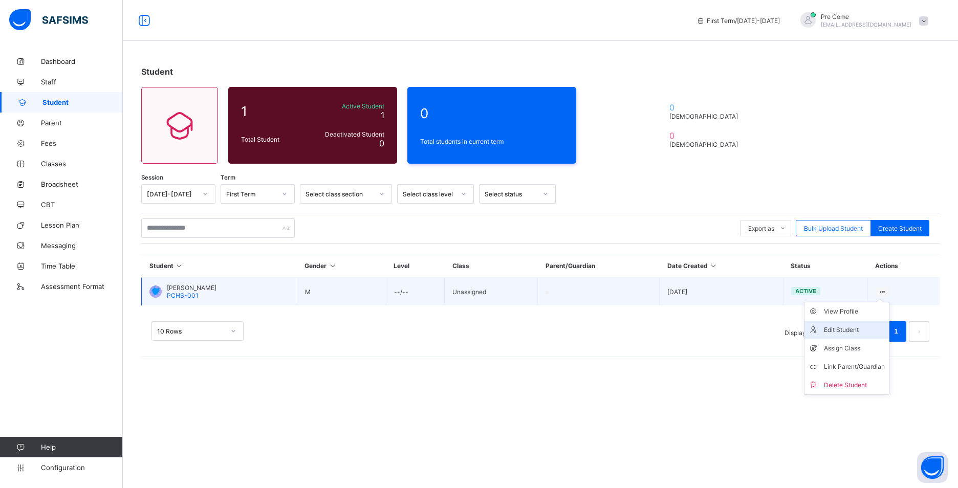
click at [840, 329] on div "Edit Student" at bounding box center [854, 330] width 61 height 10
select select "**"
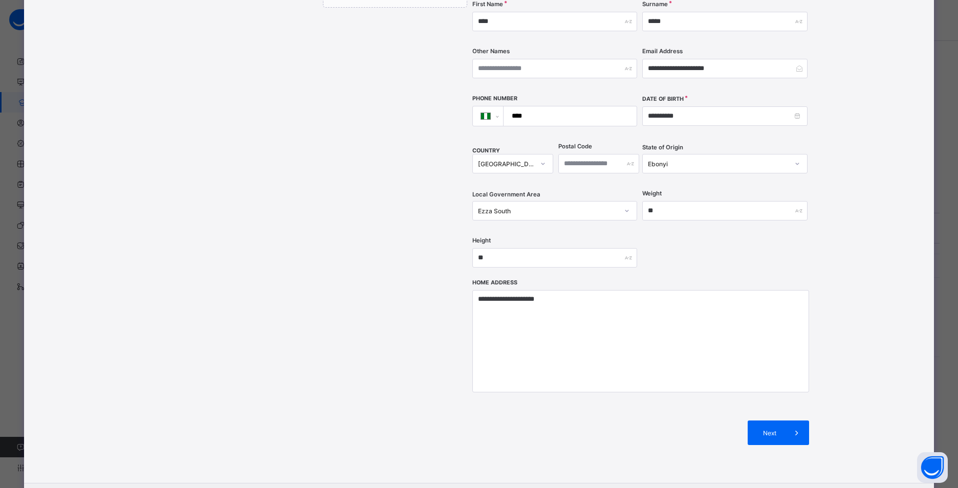
scroll to position [236, 0]
click at [768, 421] on div "Next" at bounding box center [778, 433] width 61 height 25
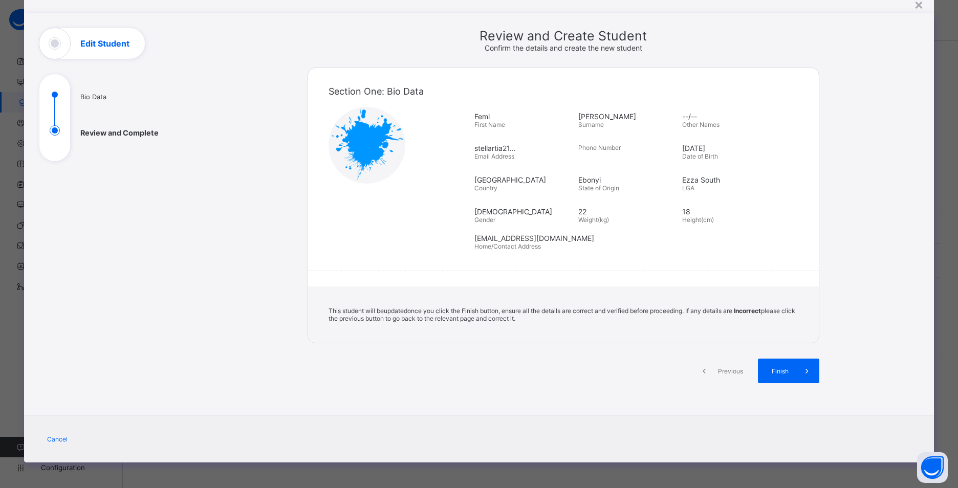
scroll to position [0, 0]
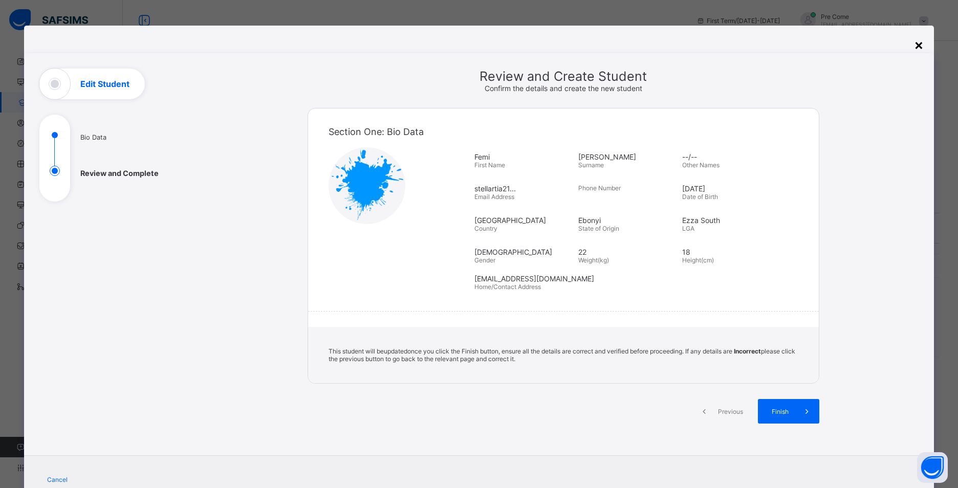
click at [919, 46] on div "×" at bounding box center [919, 44] width 10 height 17
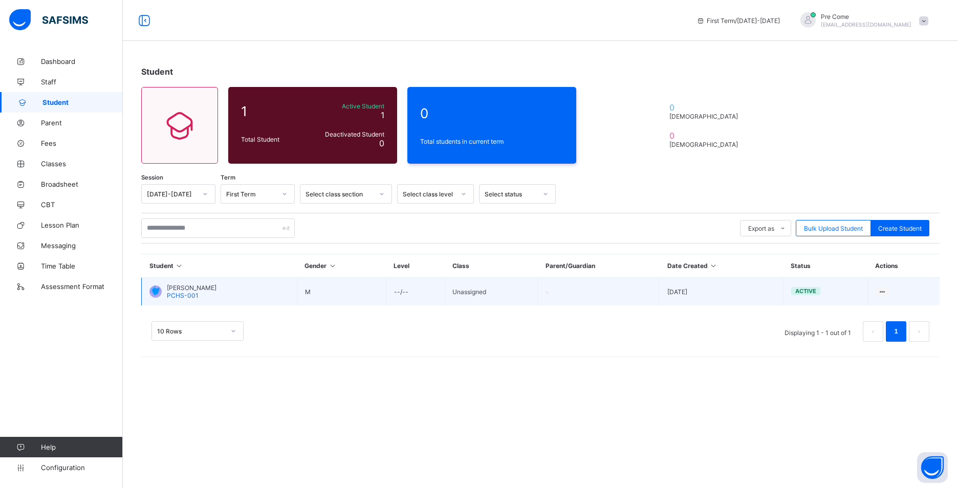
click at [810, 296] on td "active" at bounding box center [825, 292] width 84 height 28
click at [486, 299] on td "Unassigned" at bounding box center [491, 292] width 93 height 28
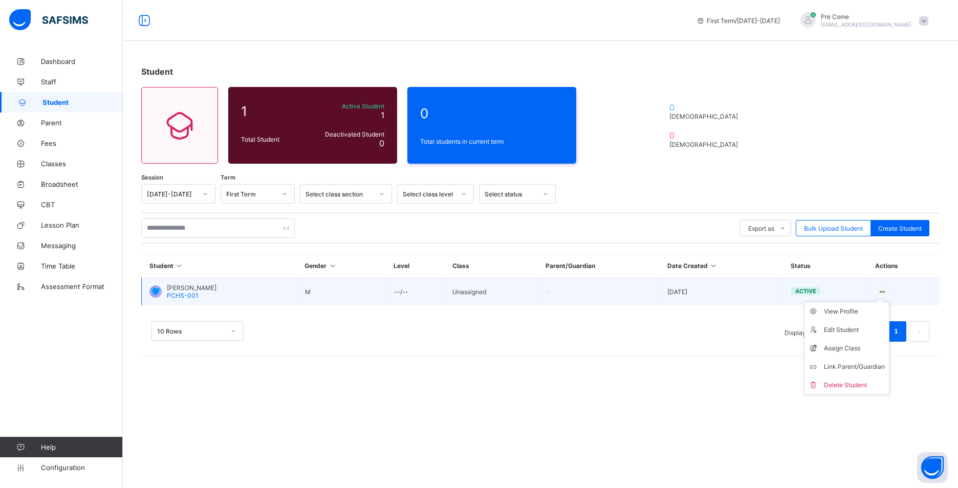
click at [881, 302] on ul "View Profile Edit Student Assign Class Link Parent/Guardian Delete Student" at bounding box center [846, 348] width 85 height 93
click at [848, 346] on div "Assign Class" at bounding box center [854, 348] width 61 height 10
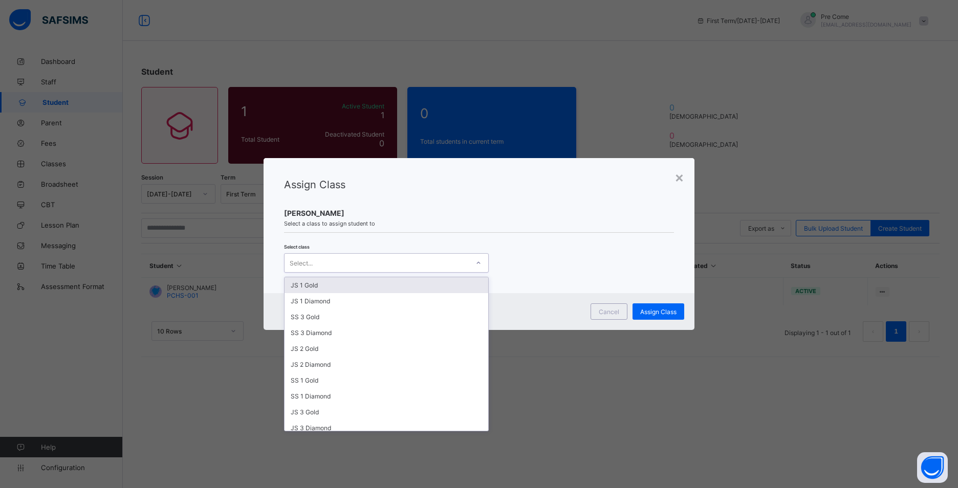
click at [472, 269] on div at bounding box center [478, 263] width 17 height 16
click at [443, 299] on div "JS 1 Diamond" at bounding box center [387, 301] width 204 height 16
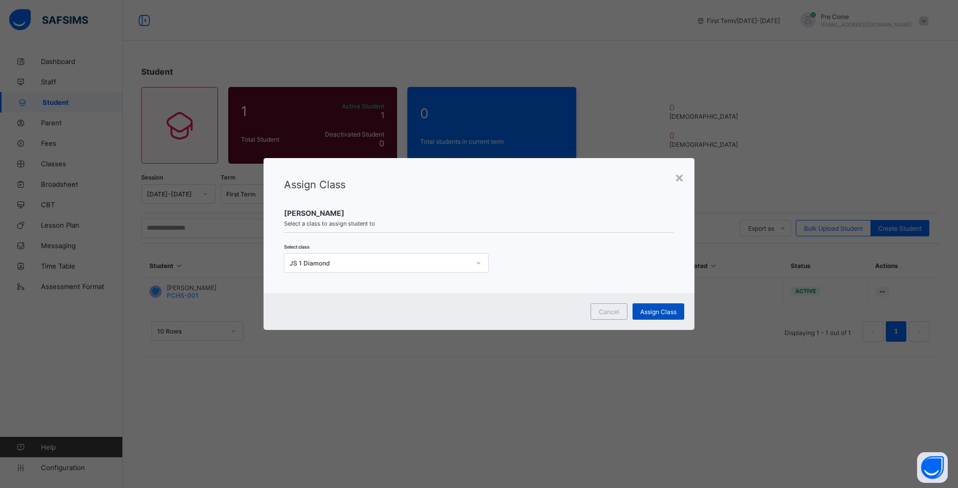
click at [651, 309] on span "Assign Class" at bounding box center [658, 312] width 36 height 8
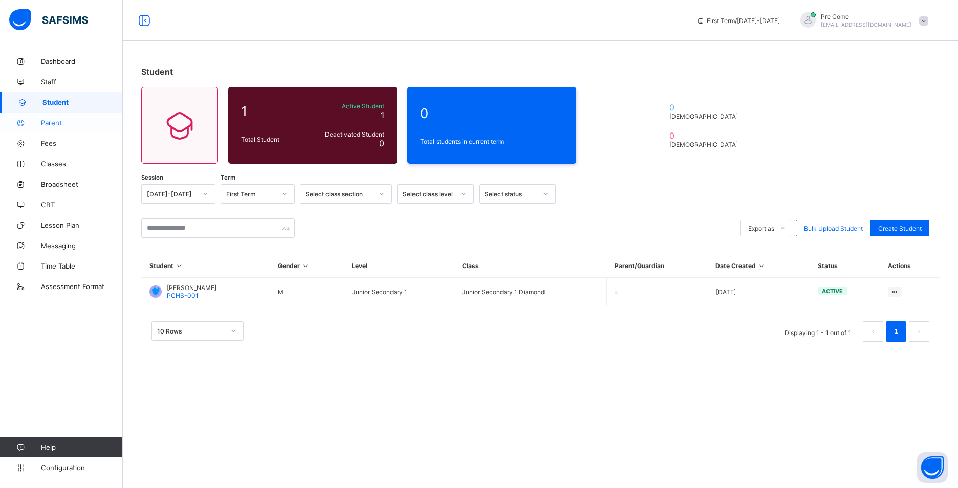
click at [50, 125] on span "Parent" at bounding box center [82, 123] width 82 height 8
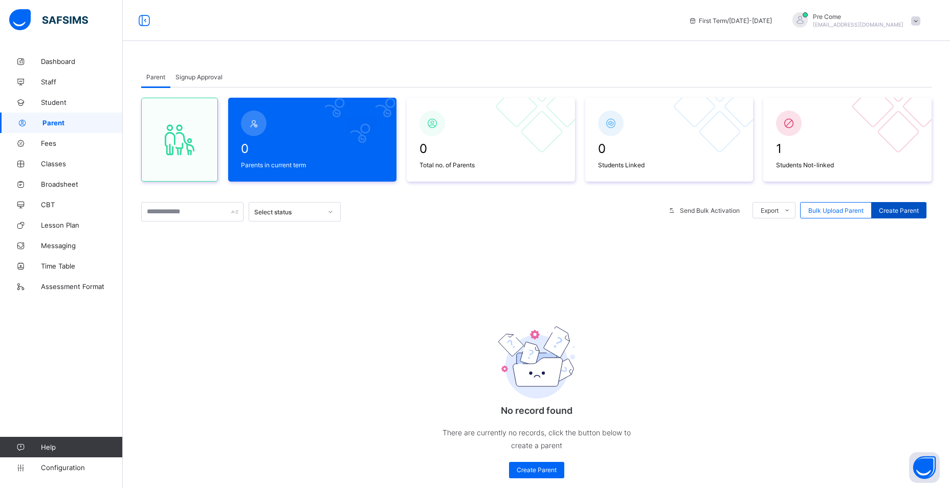
click at [905, 209] on span "Create Parent" at bounding box center [899, 211] width 40 height 8
select select "**"
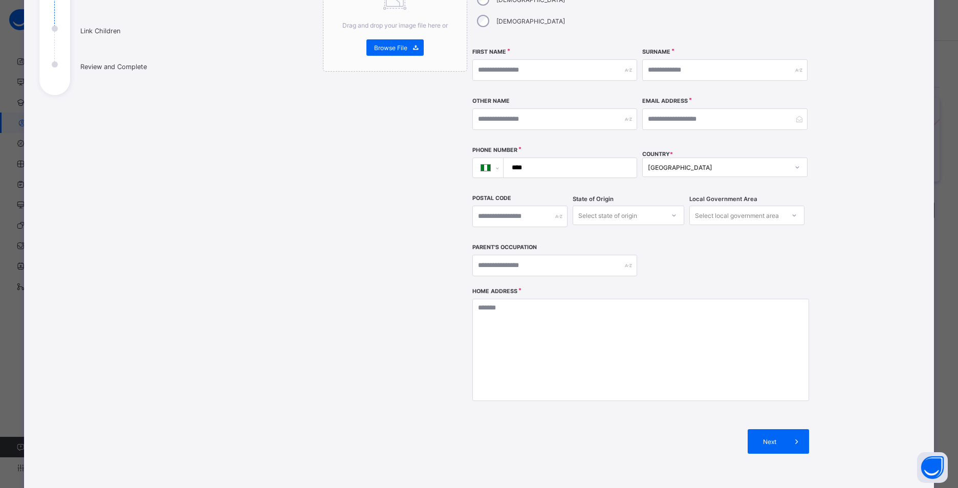
scroll to position [143, 0]
click at [791, 436] on icon at bounding box center [796, 441] width 11 height 10
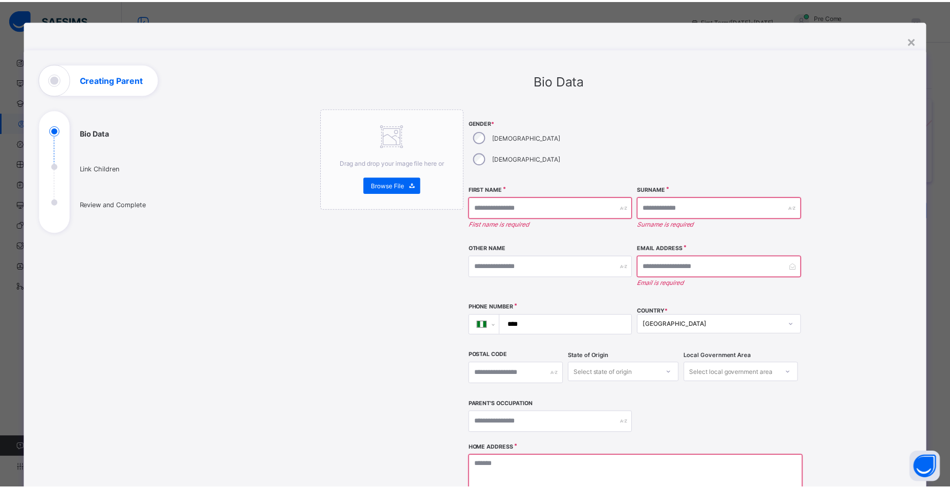
scroll to position [0, 0]
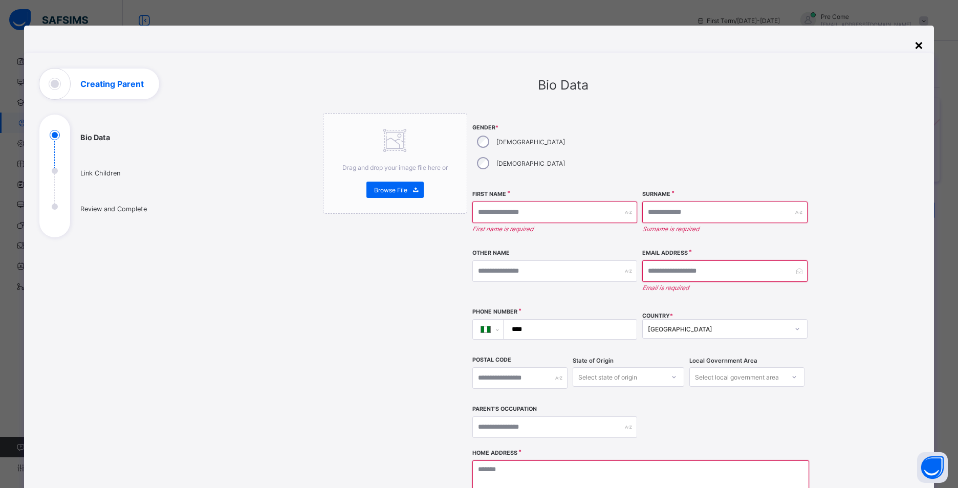
click at [917, 40] on div "×" at bounding box center [919, 44] width 10 height 17
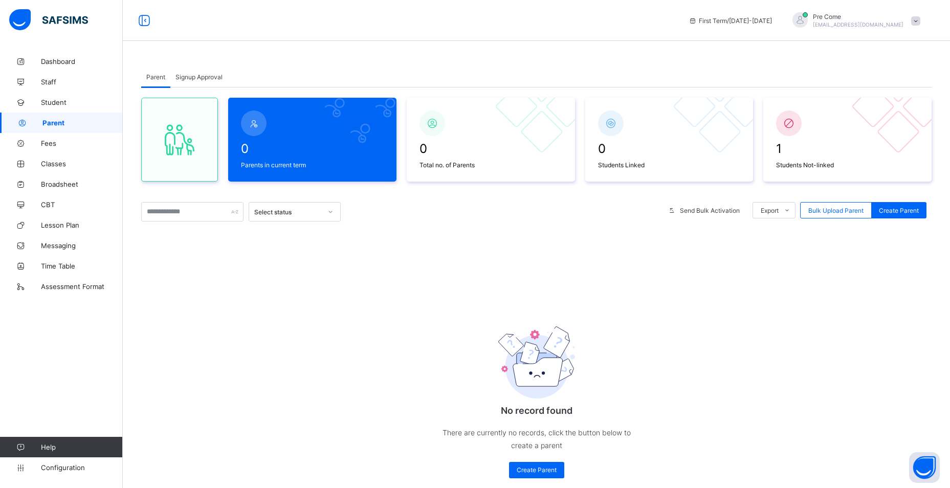
scroll to position [27, 0]
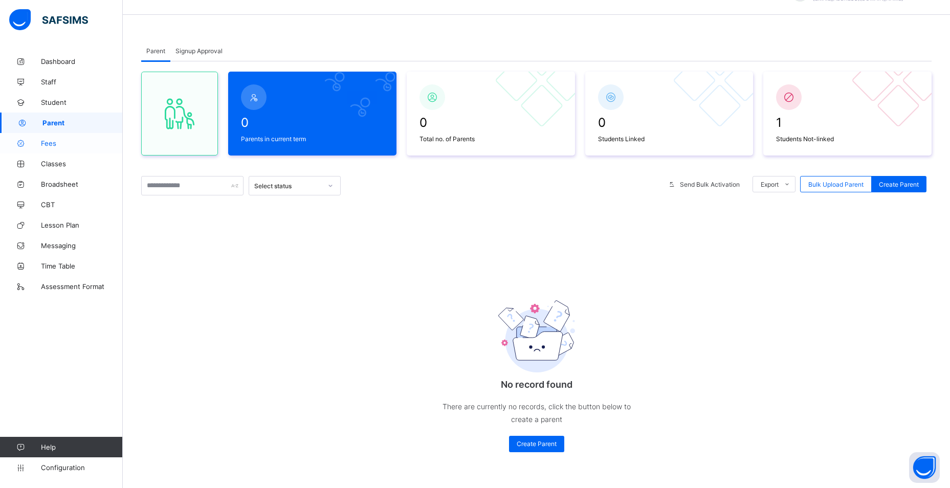
click at [46, 146] on span "Fees" at bounding box center [82, 143] width 82 height 8
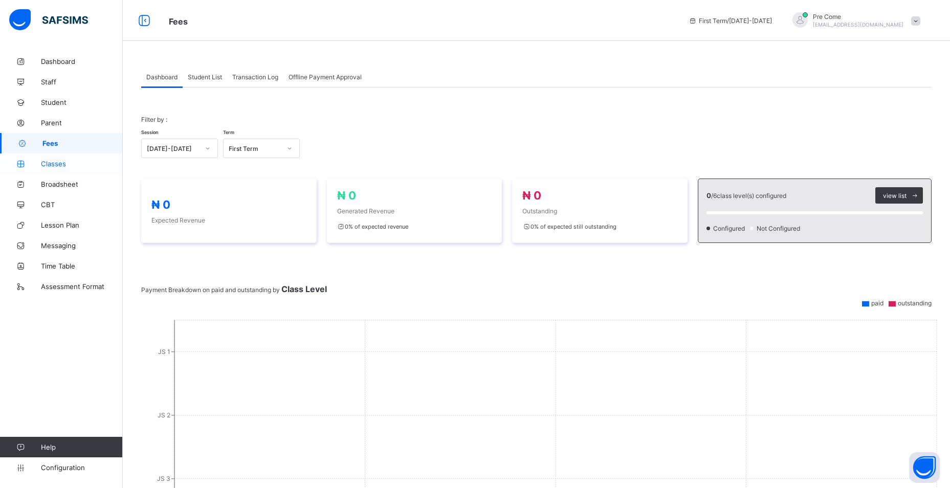
click at [77, 169] on link "Classes" at bounding box center [61, 164] width 123 height 20
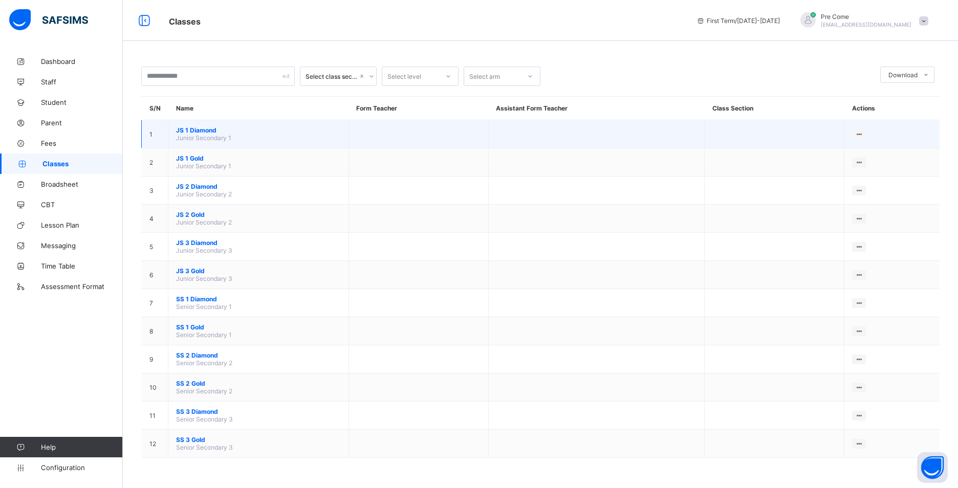
click at [347, 133] on td "JS 1 Diamond Junior Secondary 1" at bounding box center [258, 134] width 181 height 28
click at [864, 144] on ul "View Class Assign form Teacher" at bounding box center [824, 163] width 83 height 38
click at [857, 132] on icon at bounding box center [859, 134] width 9 height 8
click at [832, 156] on div "View Class" at bounding box center [832, 154] width 58 height 10
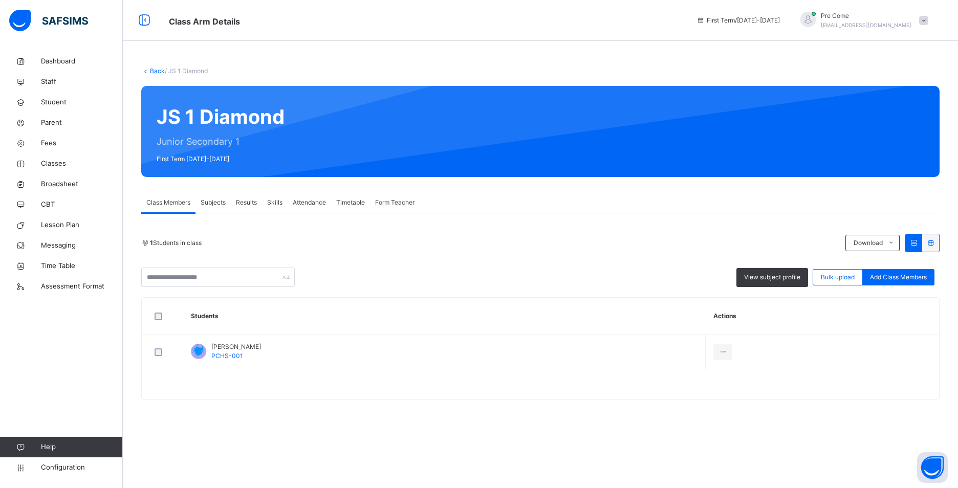
click at [160, 72] on link "Back" at bounding box center [157, 71] width 15 height 8
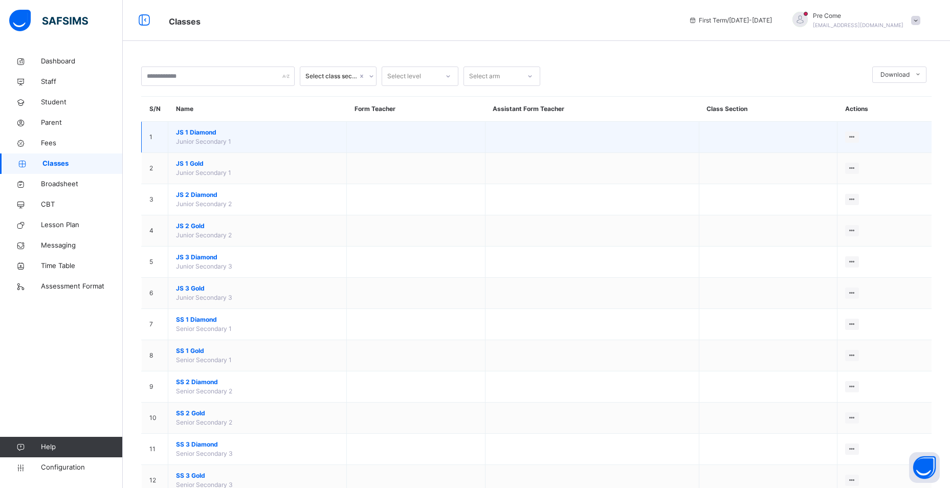
click at [258, 146] on td "JS 1 Diamond Junior Secondary 1" at bounding box center [257, 137] width 179 height 31
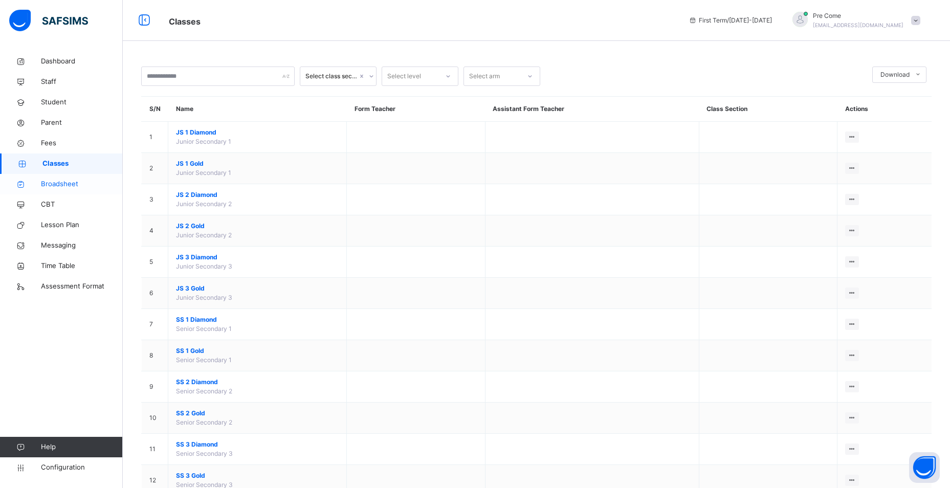
click at [88, 191] on link "Broadsheet" at bounding box center [61, 184] width 123 height 20
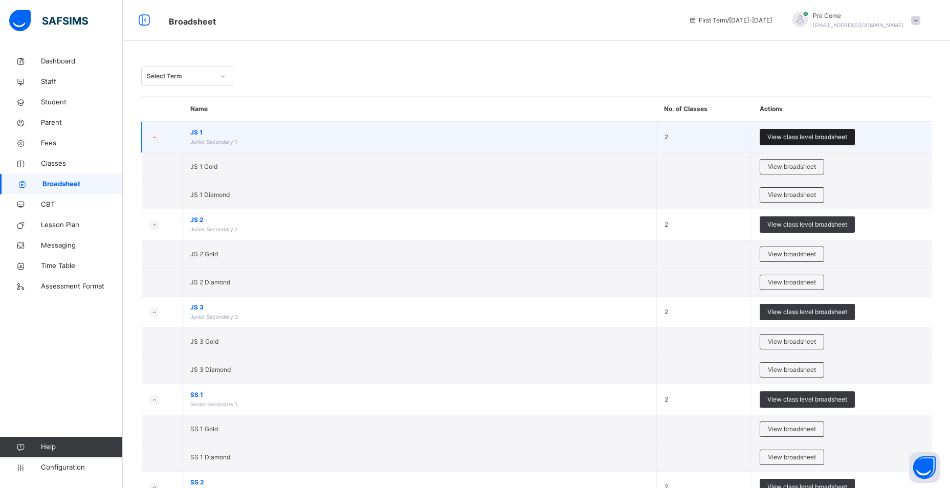
click at [826, 134] on span "View class level broadsheet" at bounding box center [808, 137] width 80 height 9
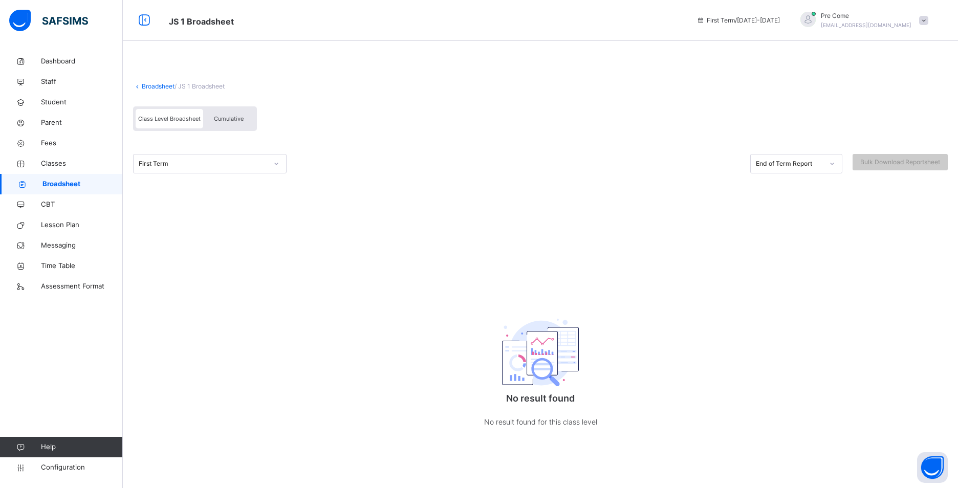
click at [234, 117] on span "Cumulative" at bounding box center [229, 118] width 30 height 7
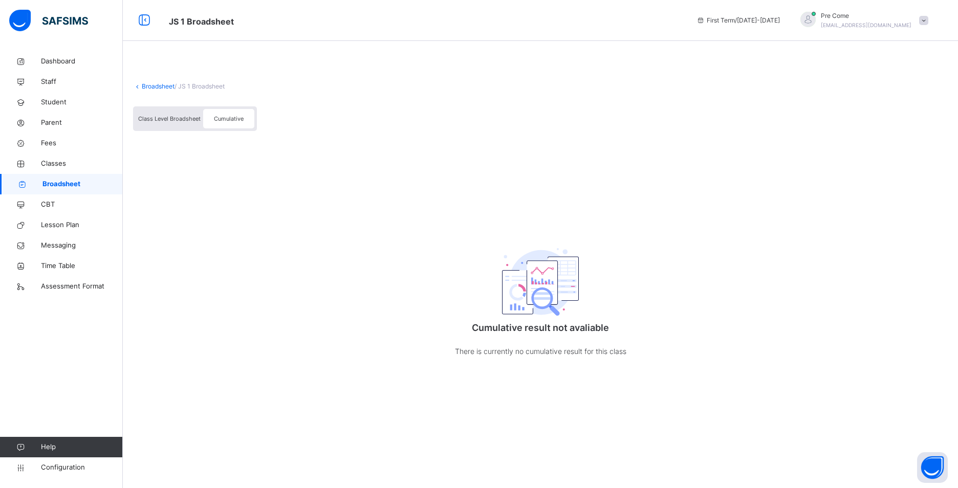
click at [177, 121] on span "Class Level Broadsheet" at bounding box center [169, 118] width 62 height 7
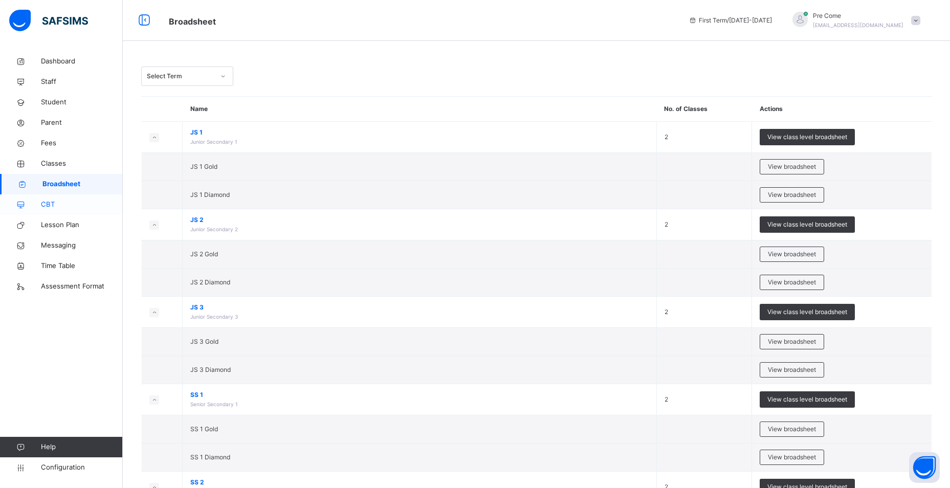
click at [46, 200] on span "CBT" at bounding box center [82, 205] width 82 height 10
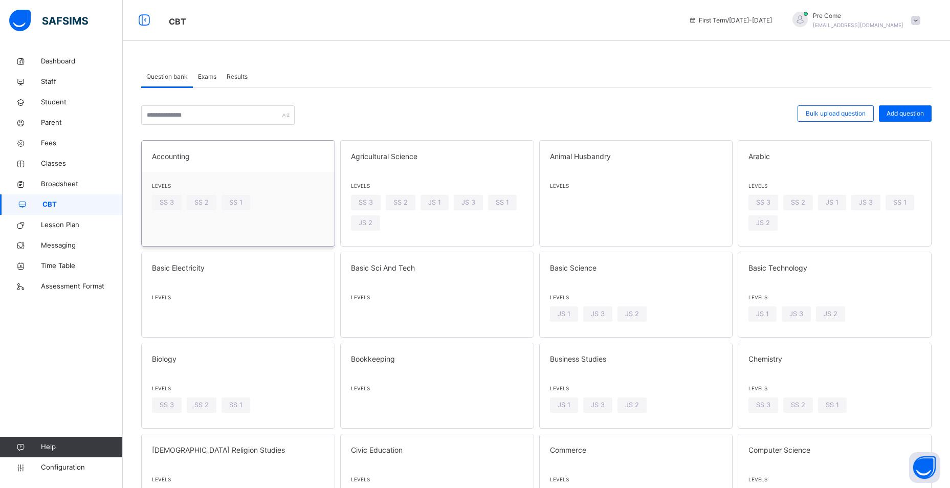
click at [280, 224] on div "Levels SS 3 SS 2 SS 1" at bounding box center [238, 199] width 193 height 54
click at [412, 200] on div "SS 2" at bounding box center [401, 202] width 30 height 15
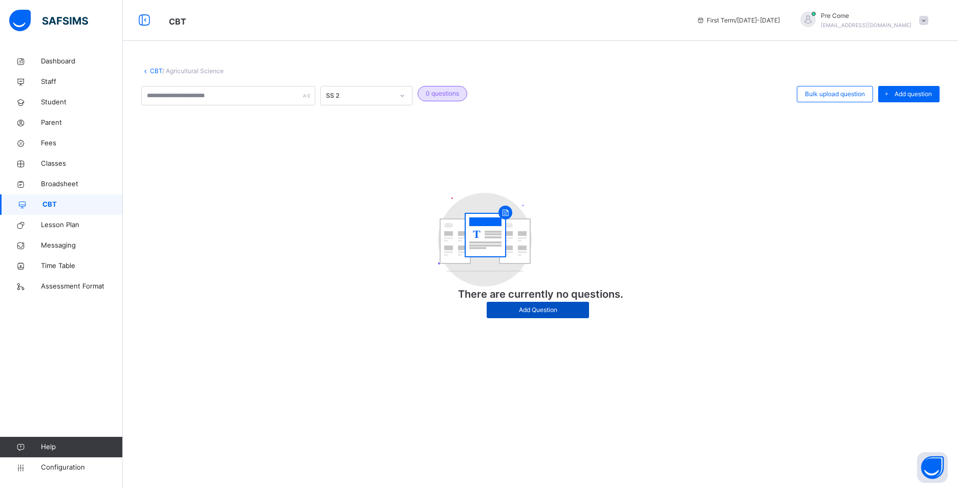
click at [536, 316] on div "Add Question" at bounding box center [538, 310] width 102 height 16
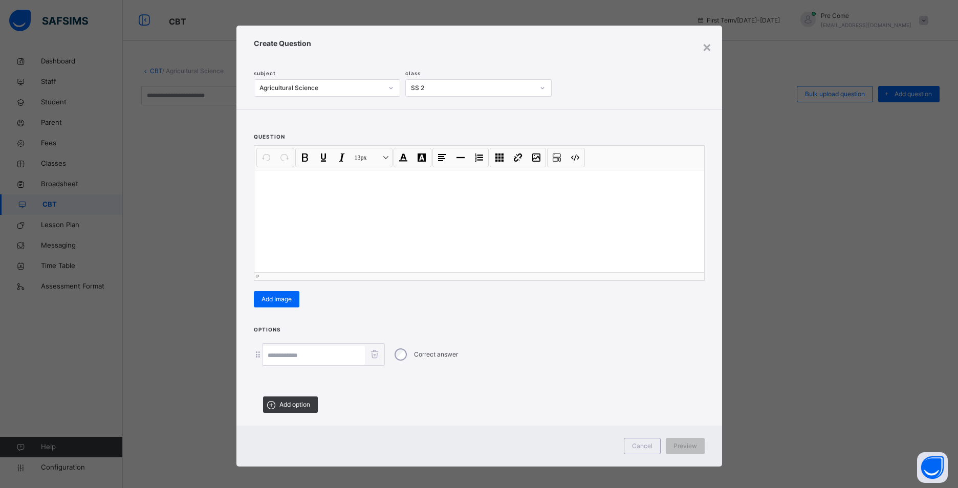
click at [376, 235] on div at bounding box center [479, 221] width 450 height 102
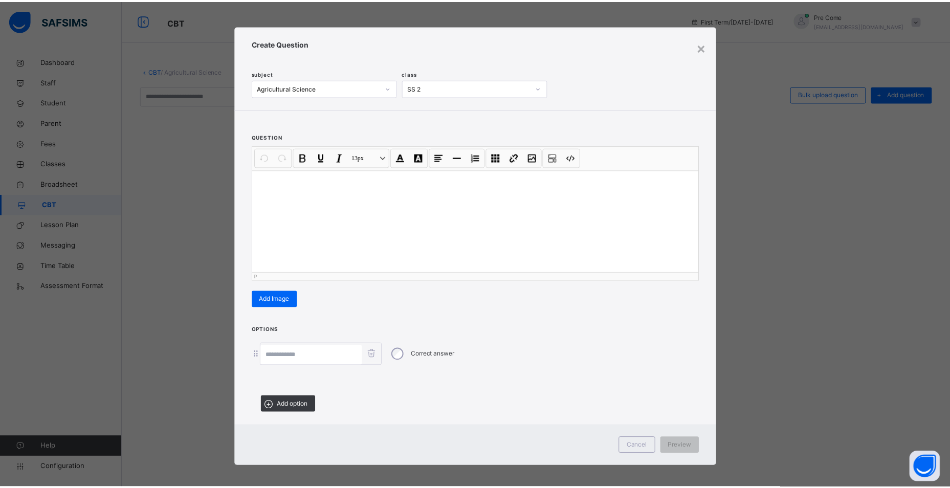
scroll to position [3, 0]
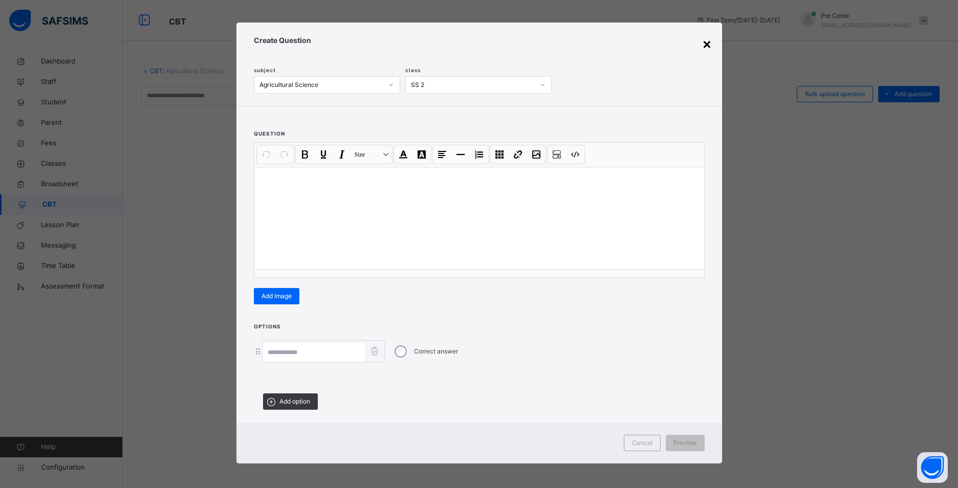
click at [705, 44] on div "×" at bounding box center [707, 43] width 10 height 21
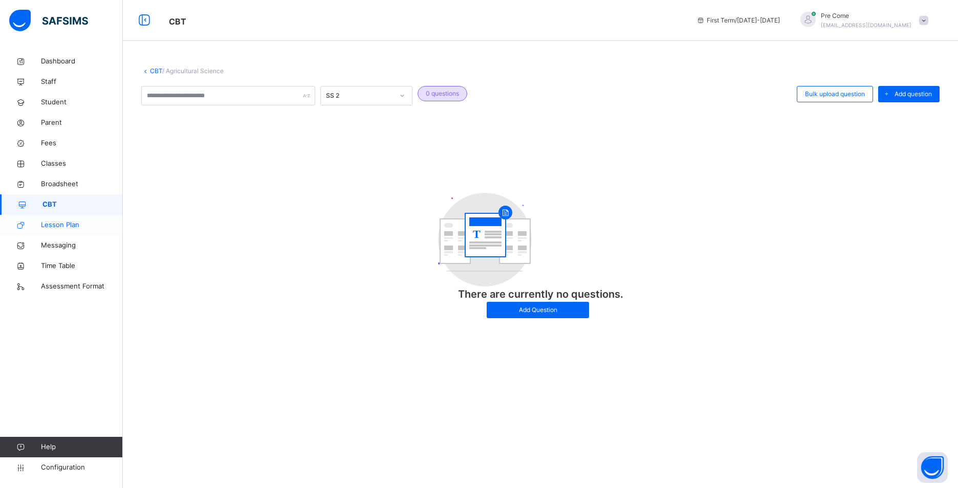
click at [83, 223] on span "Lesson Plan" at bounding box center [82, 225] width 82 height 10
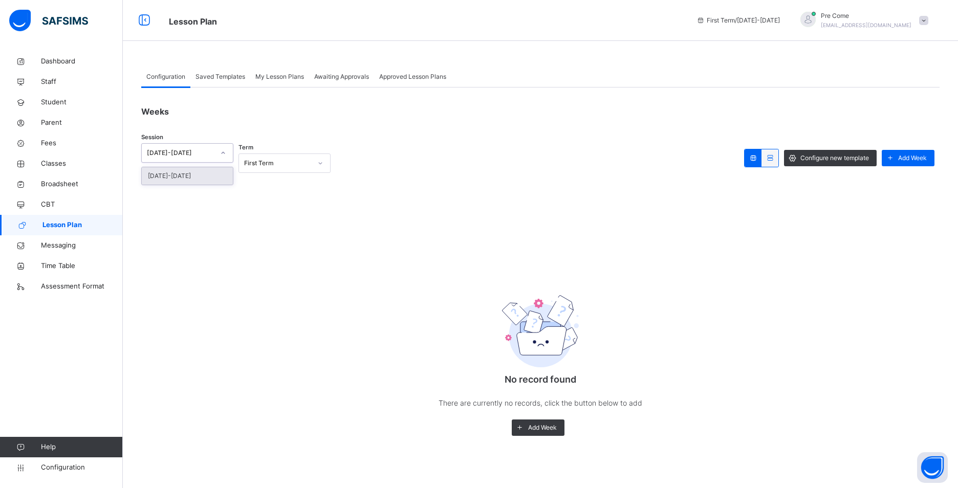
click at [216, 154] on div at bounding box center [222, 153] width 17 height 16
click at [221, 155] on icon at bounding box center [223, 153] width 6 height 10
click at [212, 70] on div "Saved Templates" at bounding box center [220, 77] width 60 height 20
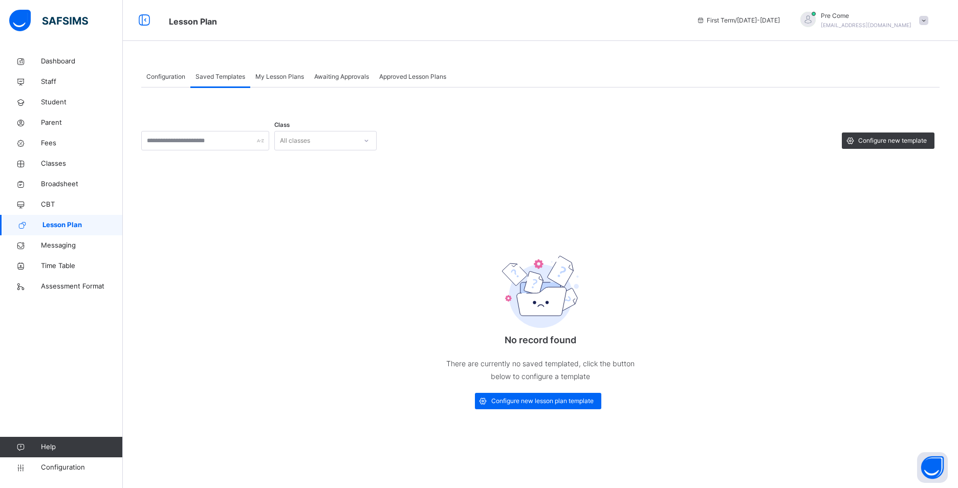
click at [290, 85] on div "My Lesson Plans" at bounding box center [279, 77] width 59 height 20
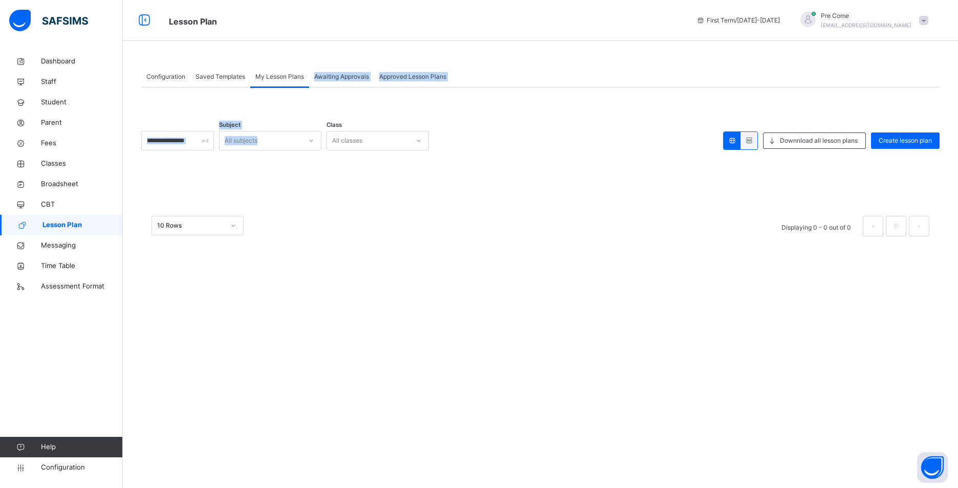
drag, startPoint x: 316, startPoint y: 83, endPoint x: 284, endPoint y: 72, distance: 34.2
click at [284, 72] on div "Configuration Saved Templates My Lesson Plans Awaiting Approvals Approved Lesso…" at bounding box center [540, 77] width 798 height 21
click at [927, 141] on span "Create lesson plan" at bounding box center [905, 140] width 53 height 9
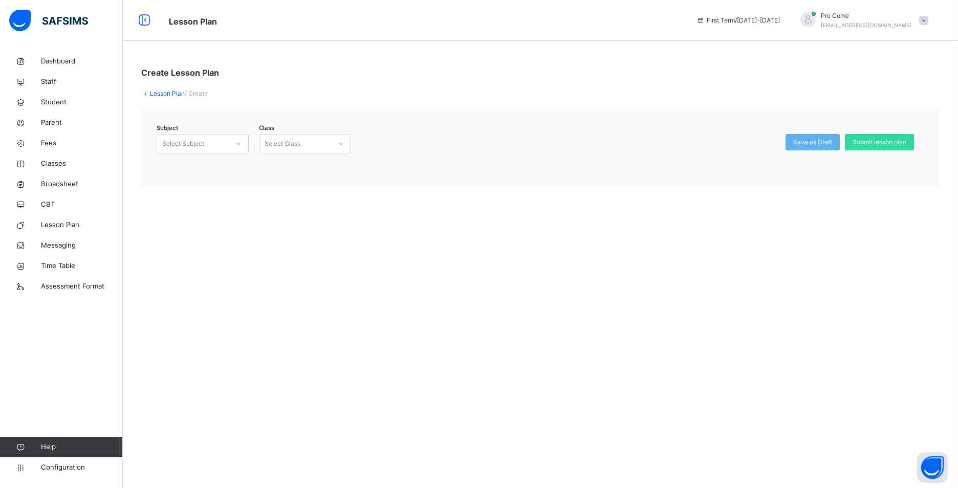
click at [726, 223] on div "Create Lesson Plan Lesson Plan / Create Subject Select Subject Class Select Cla…" at bounding box center [540, 244] width 835 height 488
click at [64, 245] on span "Messaging" at bounding box center [82, 246] width 82 height 10
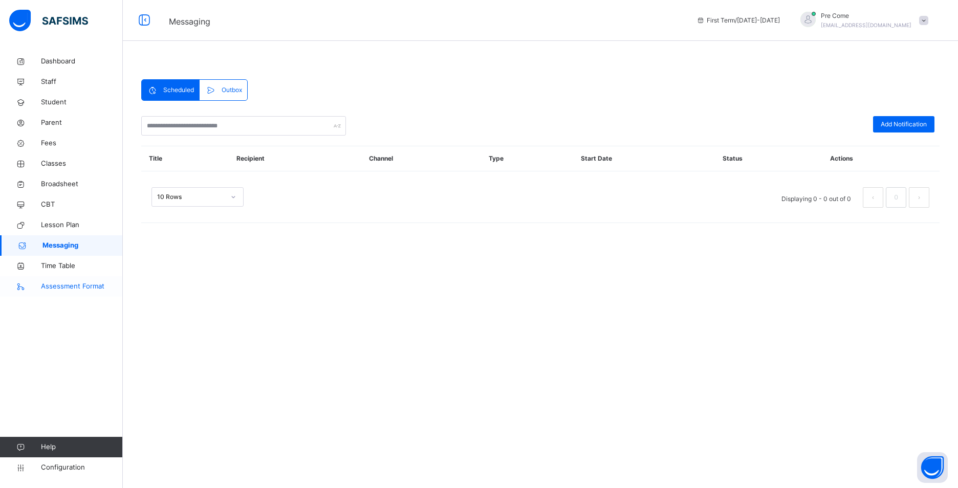
click at [49, 289] on span "Assessment Format" at bounding box center [82, 286] width 82 height 10
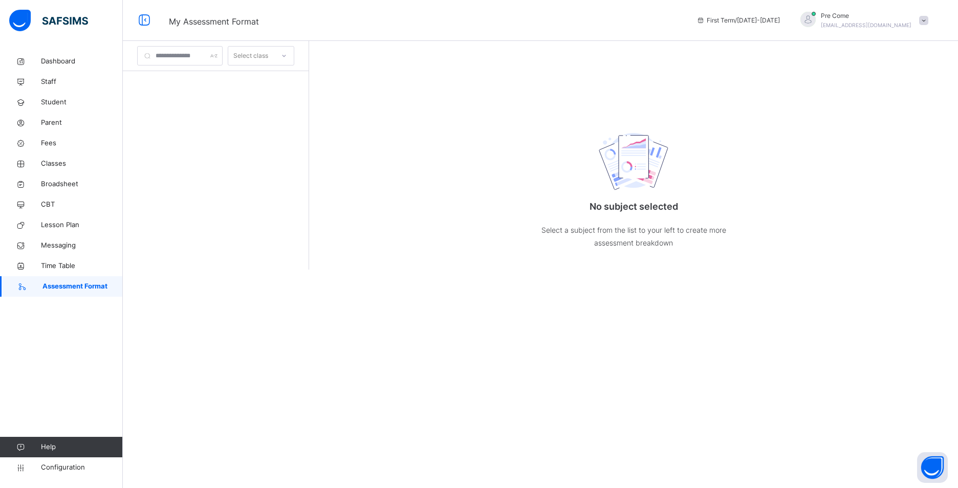
click at [49, 289] on span "Assessment Format" at bounding box center [82, 286] width 80 height 10
click at [53, 471] on span "Configuration" at bounding box center [81, 468] width 81 height 10
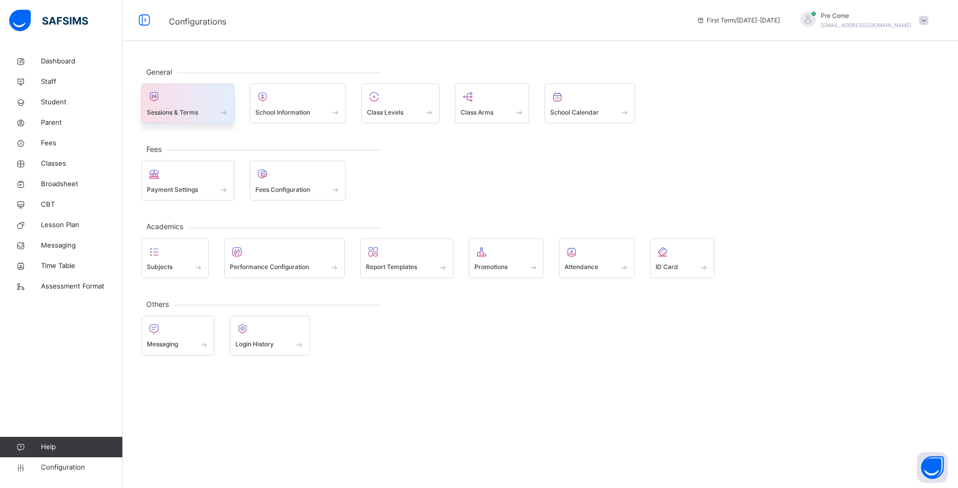
click at [215, 113] on div "Sessions & Terms" at bounding box center [188, 112] width 82 height 11
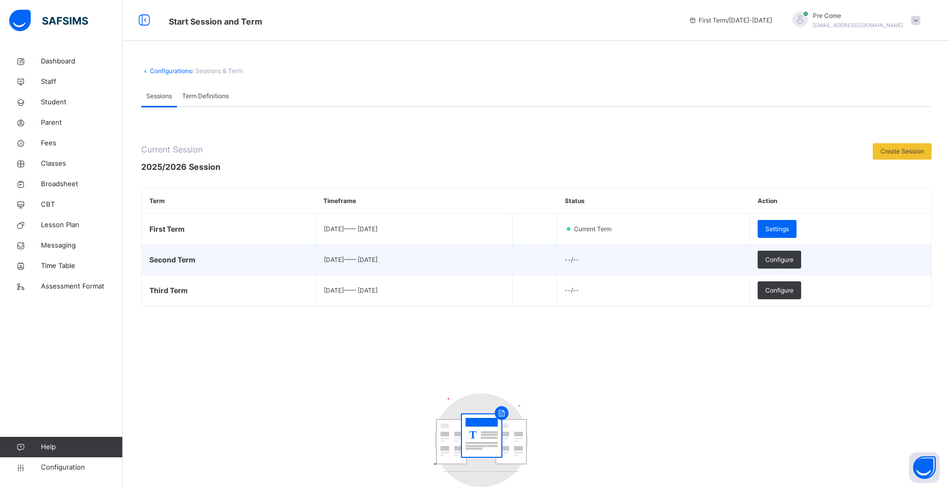
scroll to position [67, 0]
